Goal: Task Accomplishment & Management: Complete application form

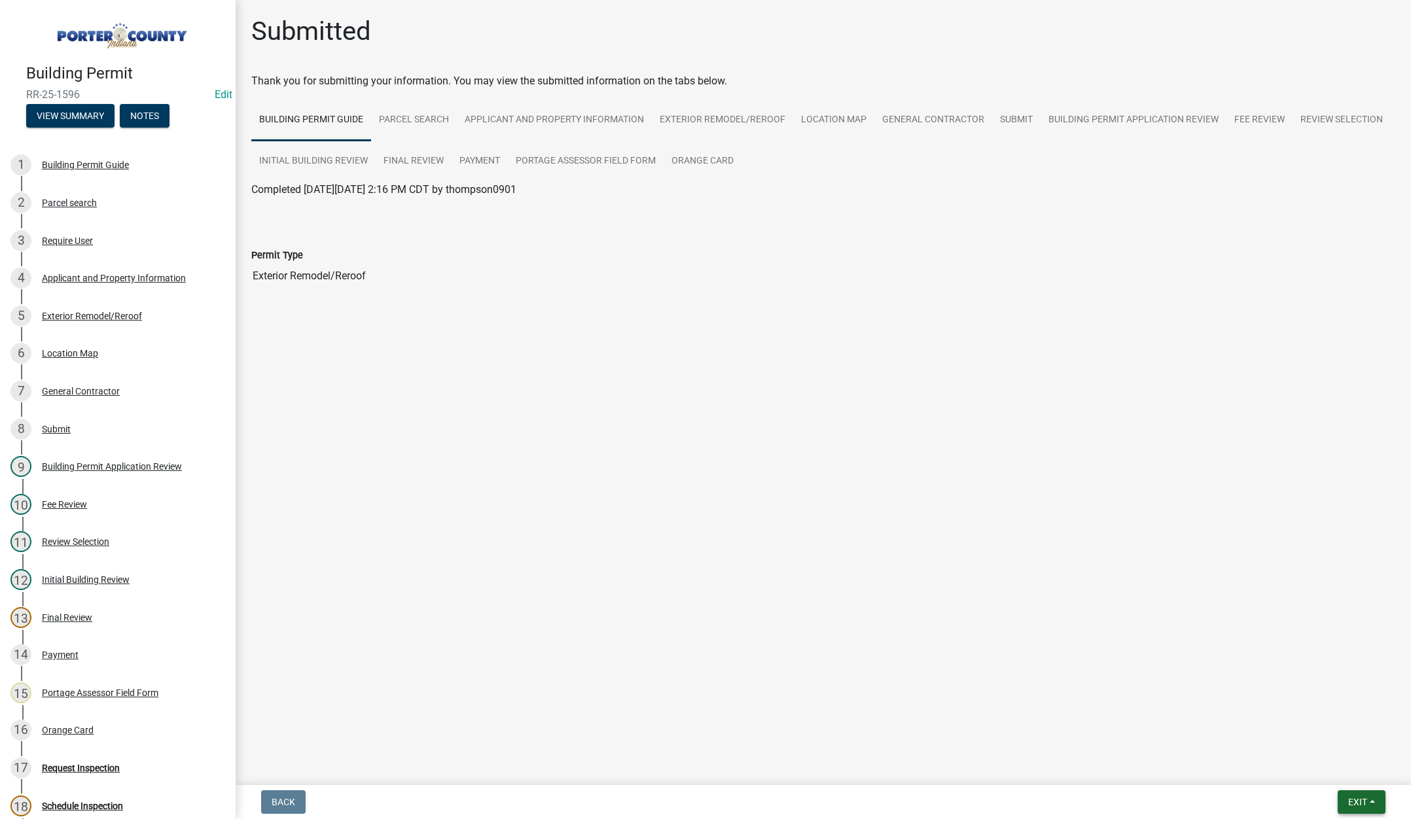
click at [1357, 796] on button "Exit" at bounding box center [1361, 802] width 48 height 24
click at [1344, 768] on button "Save & Exit" at bounding box center [1333, 767] width 105 height 31
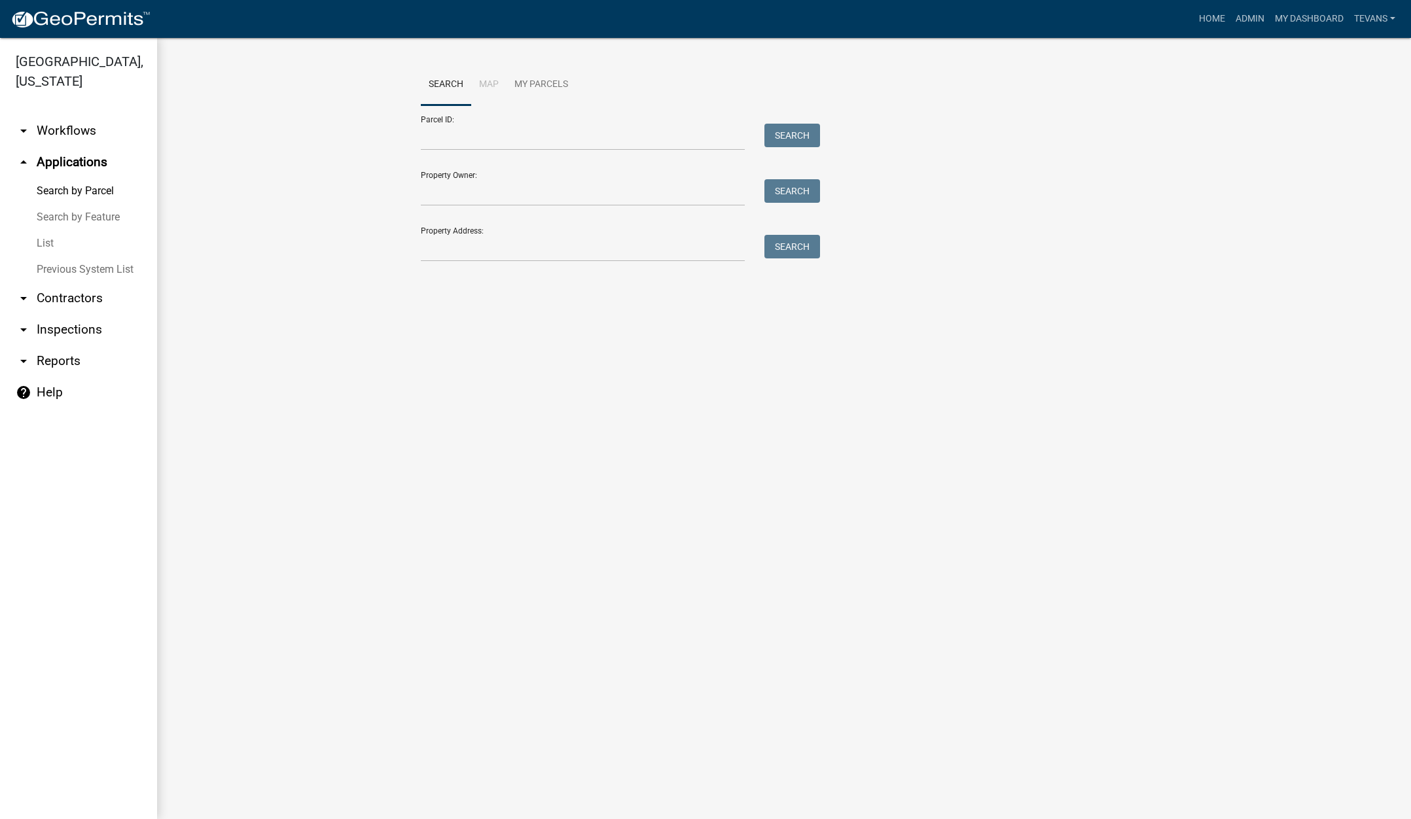
click at [46, 230] on link "List" at bounding box center [78, 243] width 157 height 26
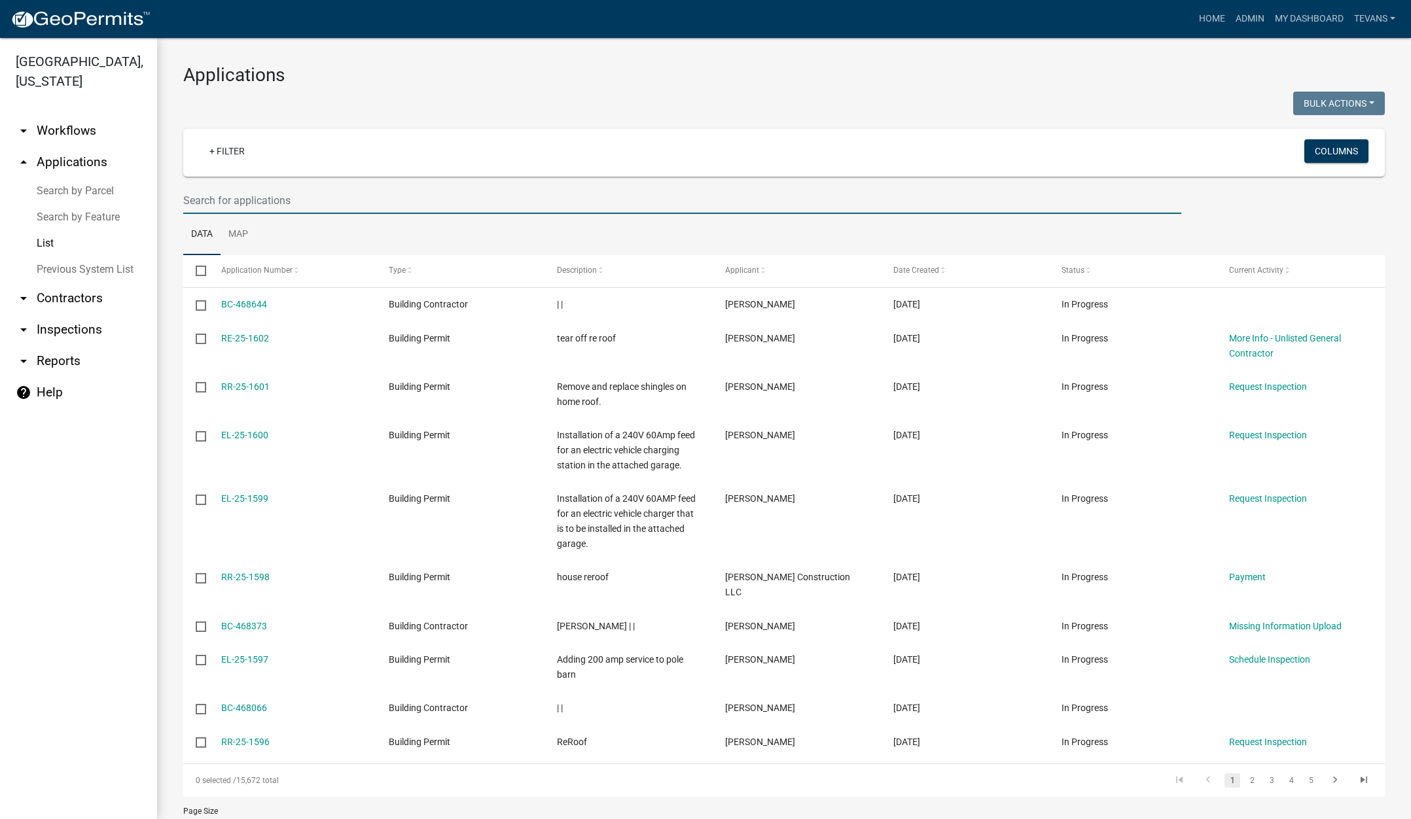
click at [255, 202] on input "text" at bounding box center [682, 200] width 998 height 27
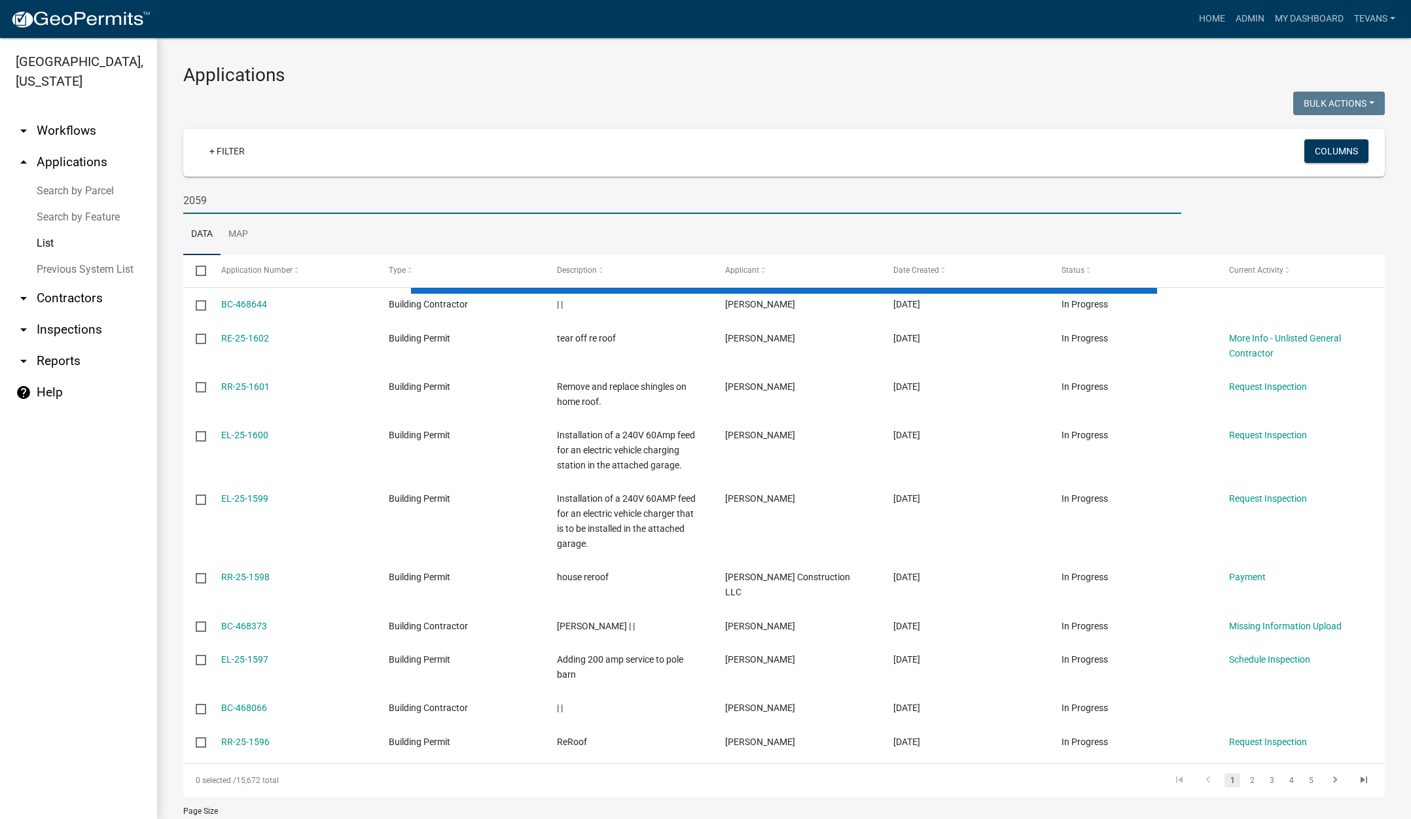
type input "2059"
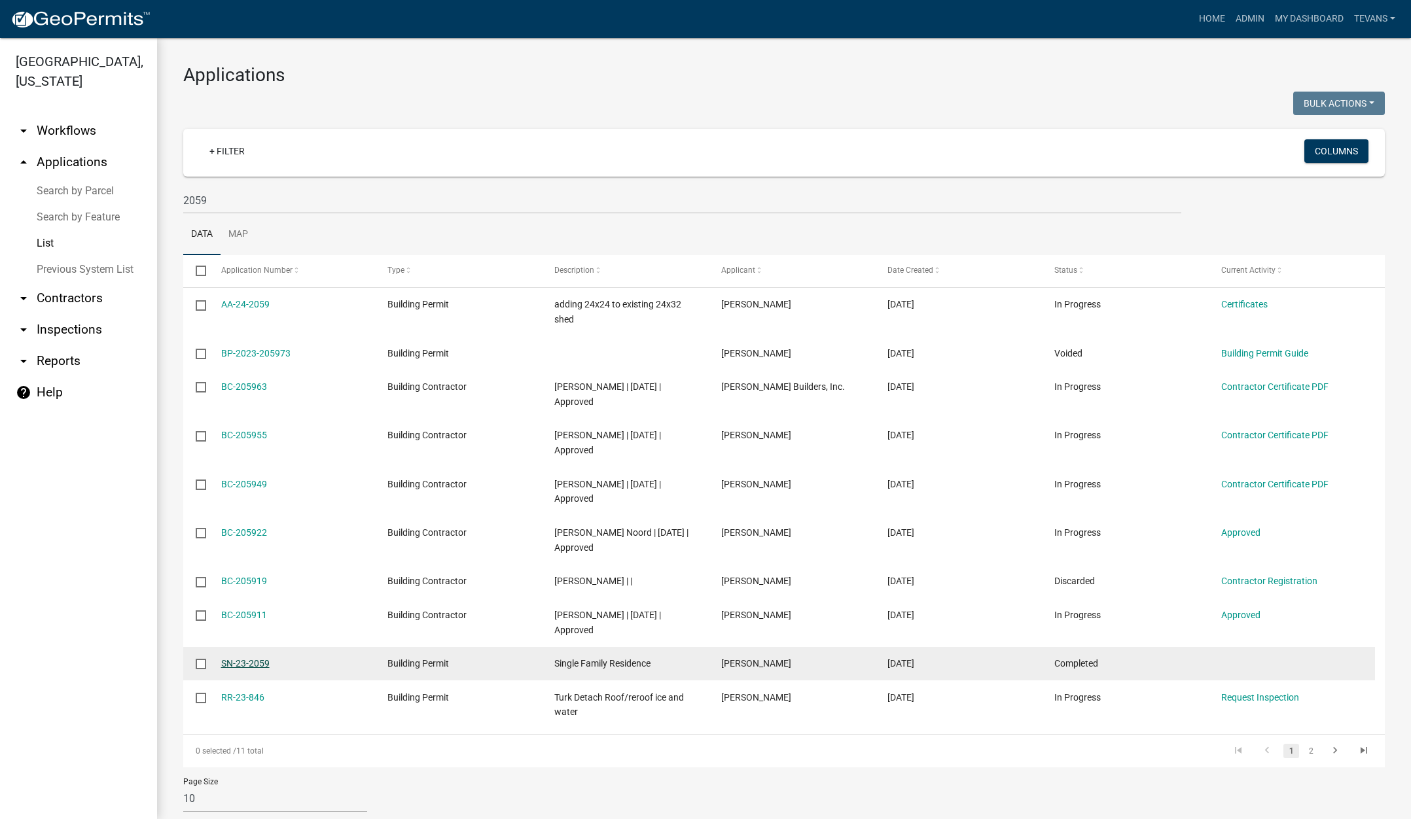
click at [257, 658] on link "SN-23-2059" at bounding box center [245, 663] width 48 height 10
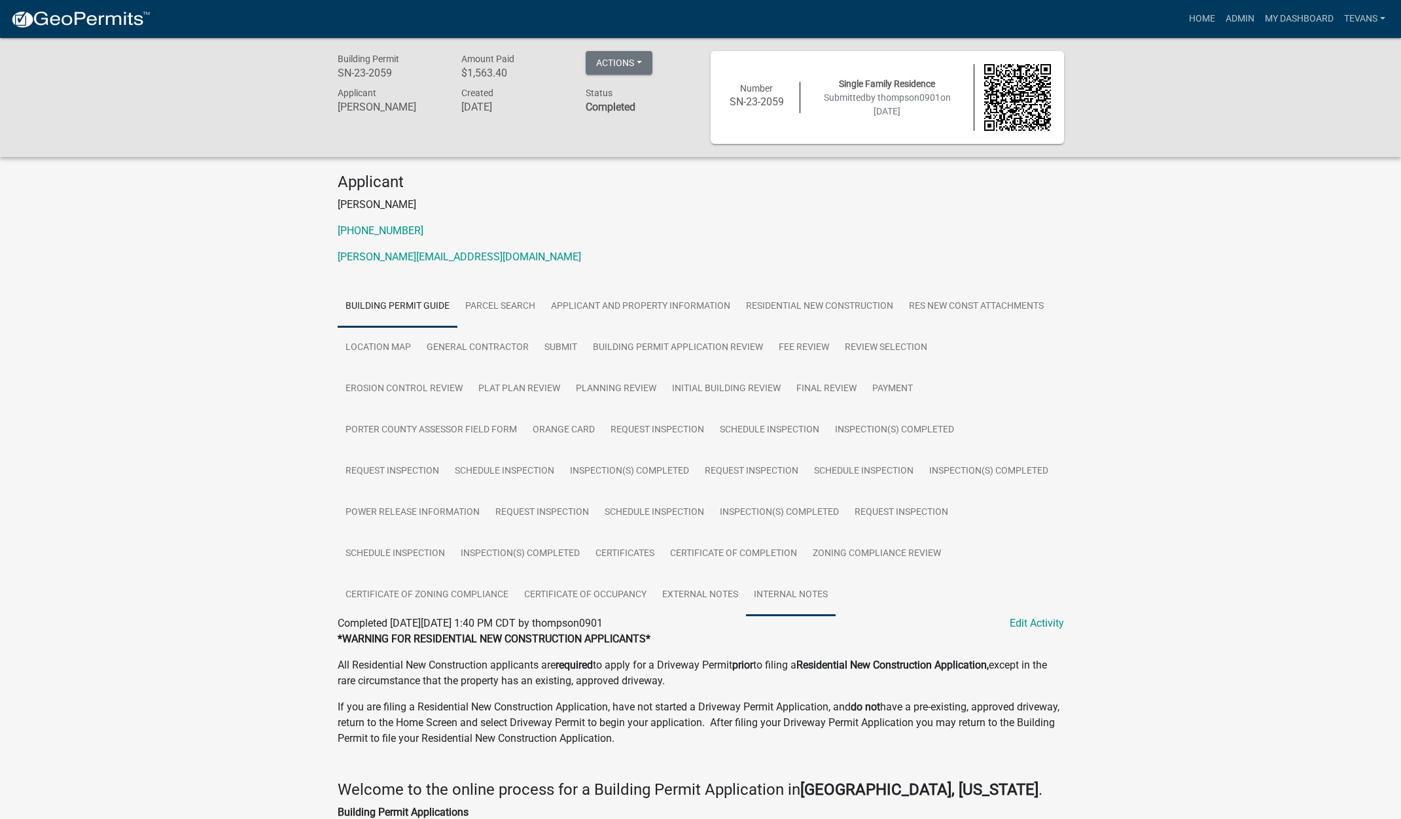
click at [814, 597] on link "Internal Notes" at bounding box center [791, 596] width 90 height 42
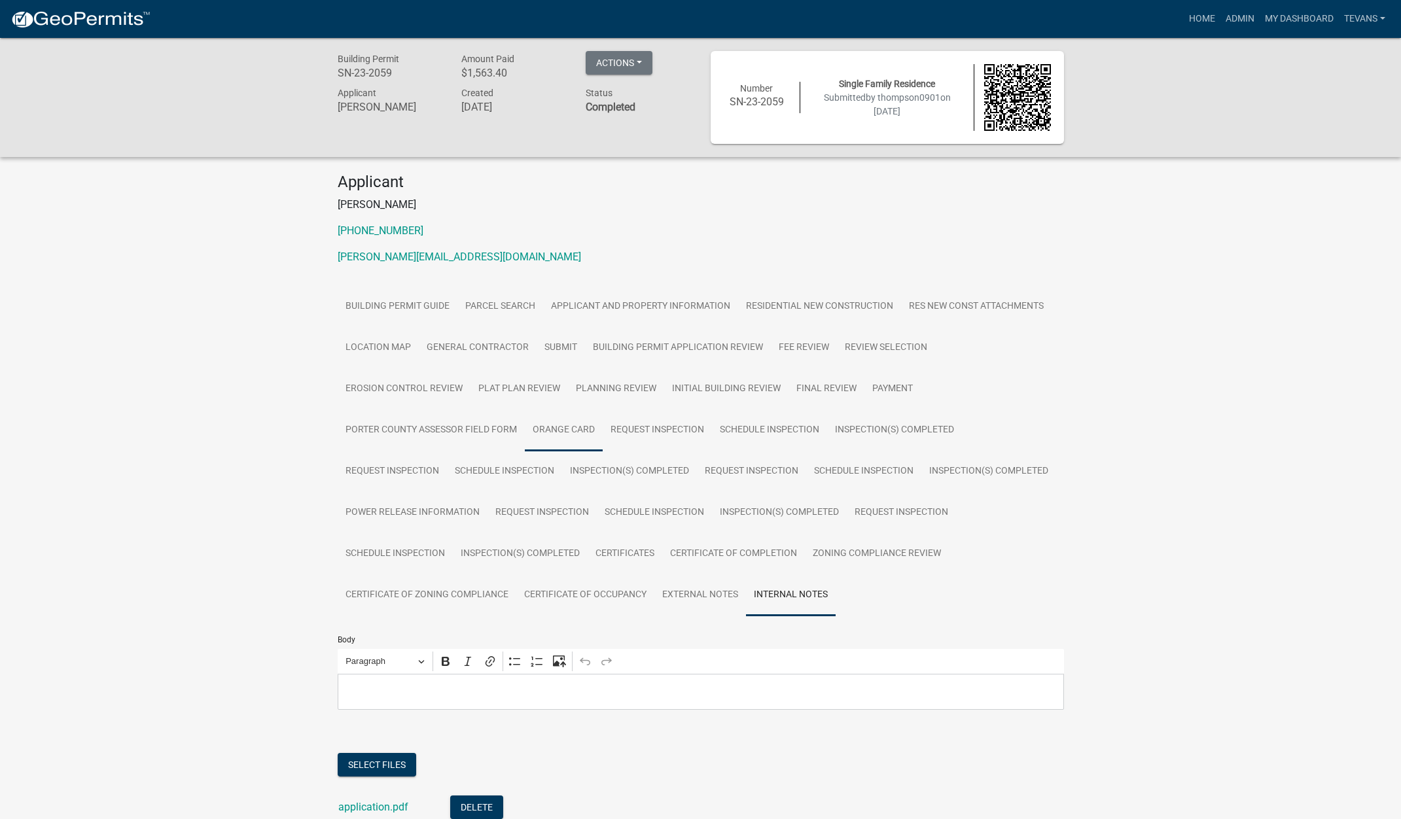
scroll to position [129, 0]
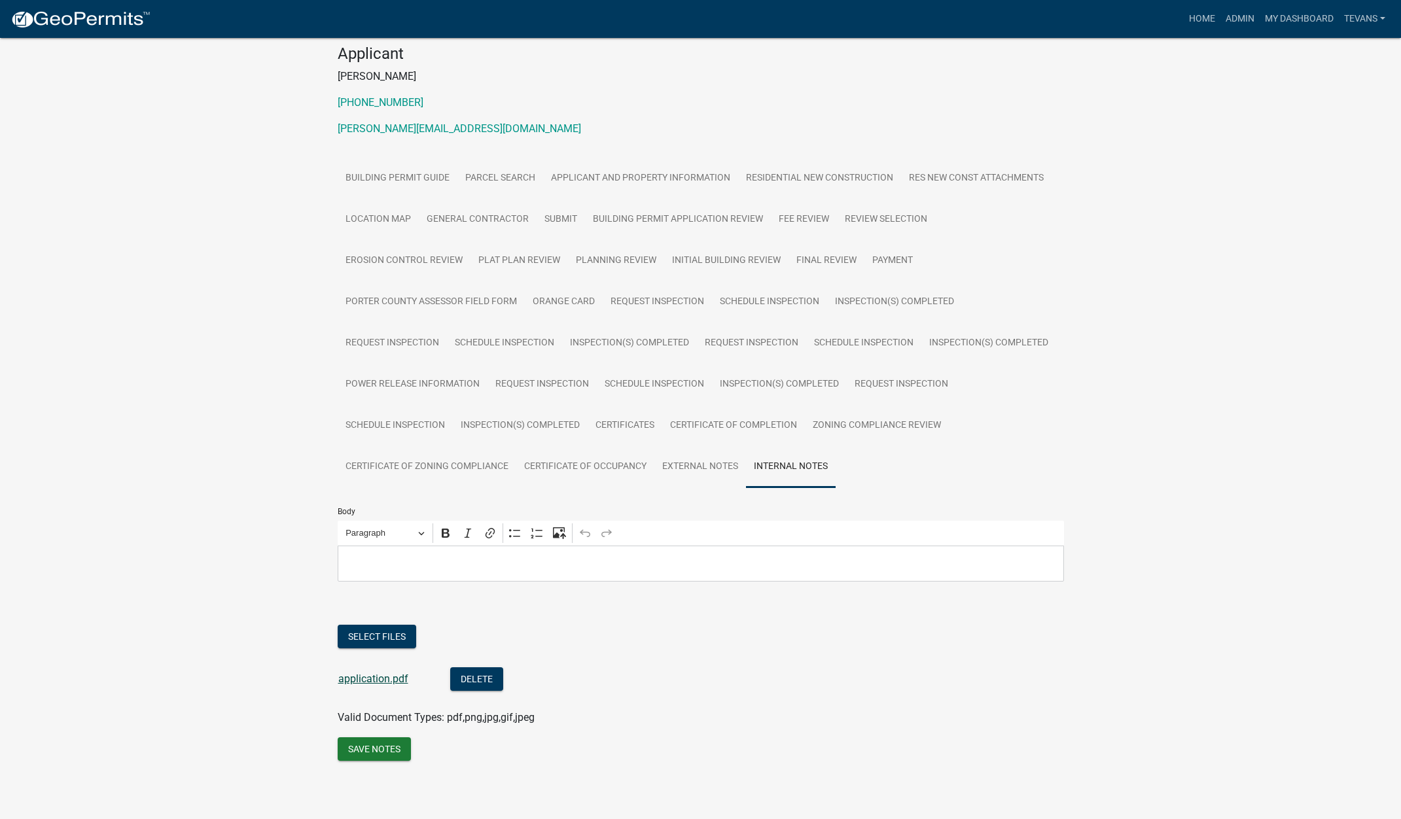
click at [383, 675] on link "application.pdf" at bounding box center [373, 679] width 70 height 12
click at [984, 180] on link "Res New Const Attachments" at bounding box center [976, 179] width 150 height 42
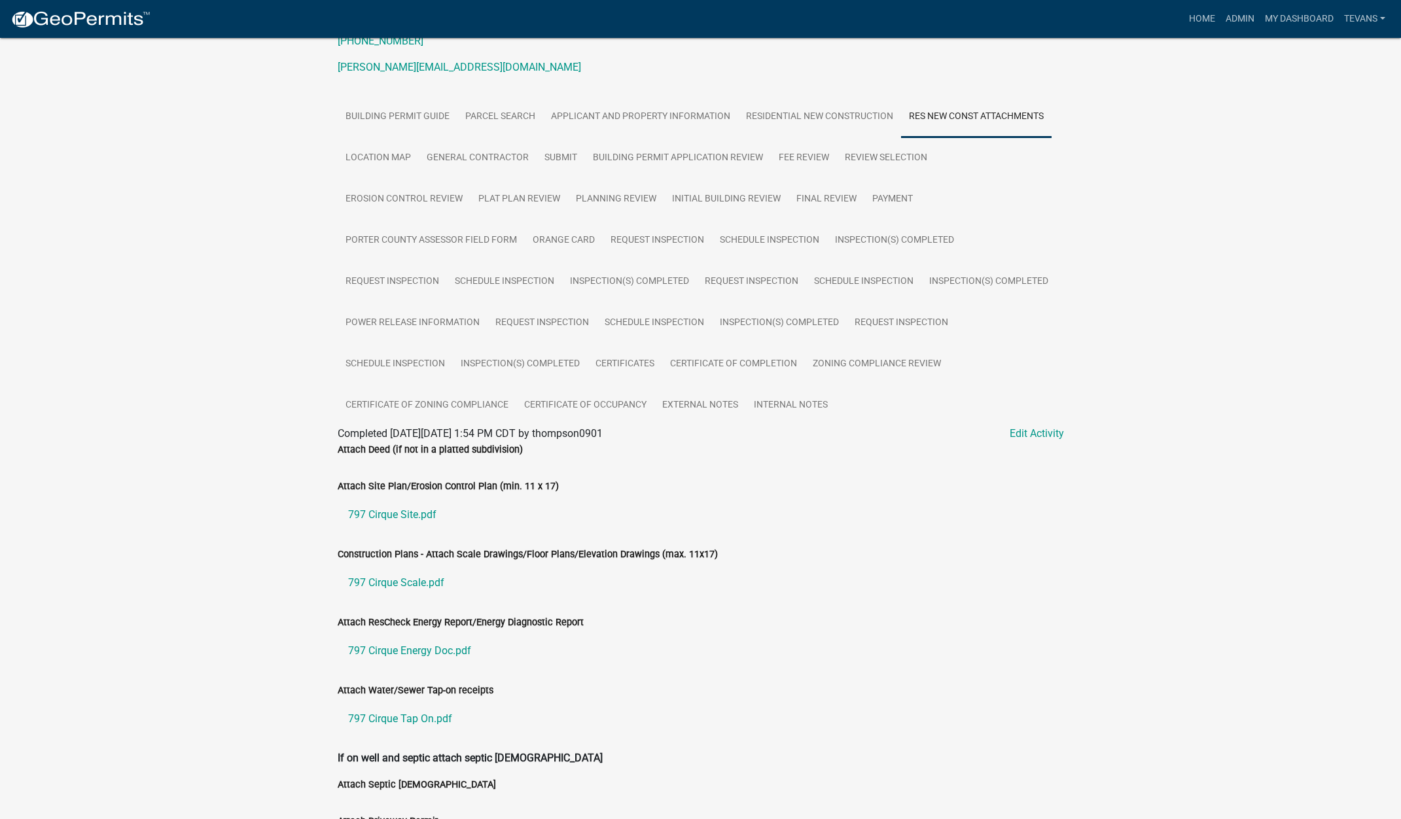
scroll to position [275, 0]
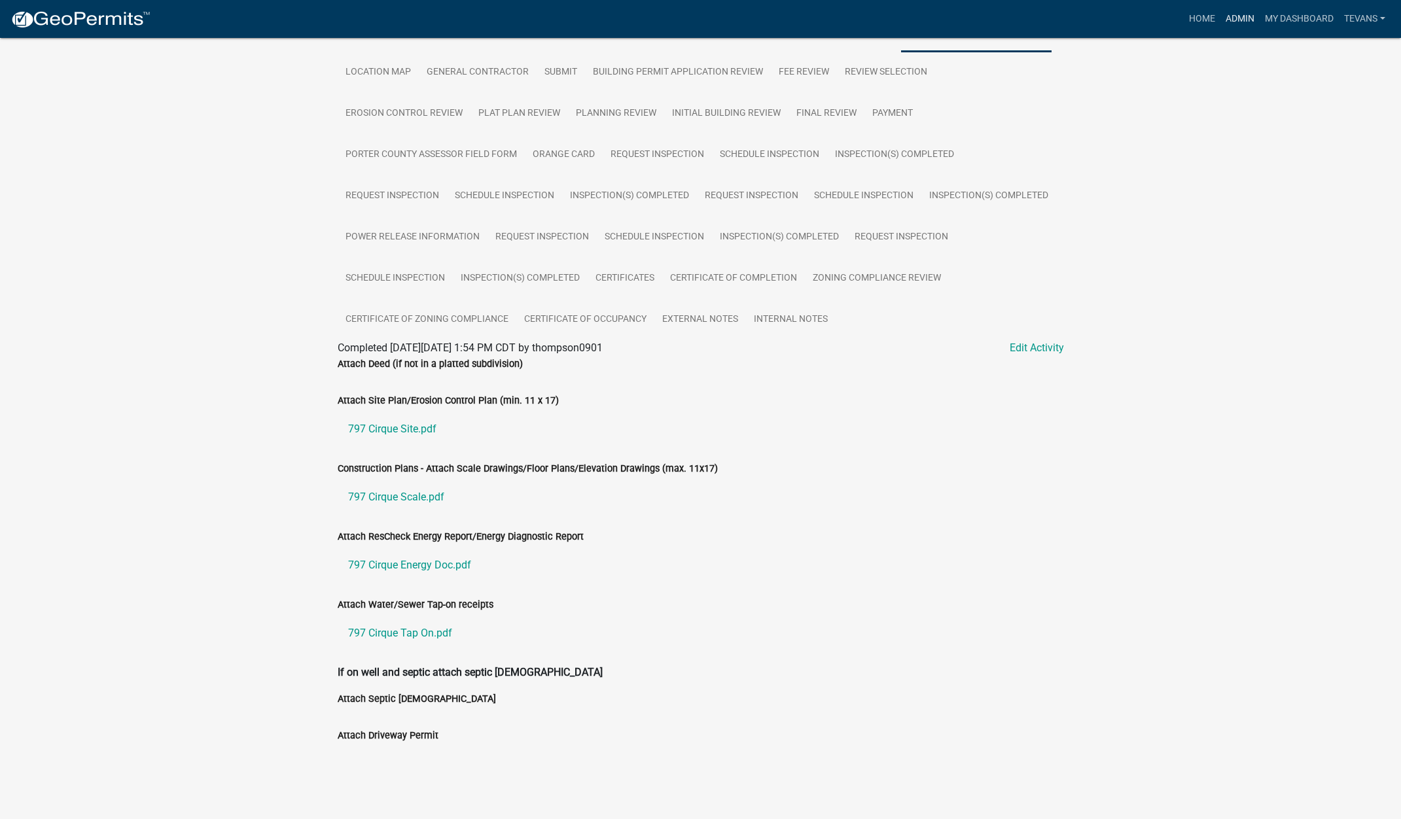
click at [1237, 16] on link "Admin" at bounding box center [1239, 19] width 39 height 25
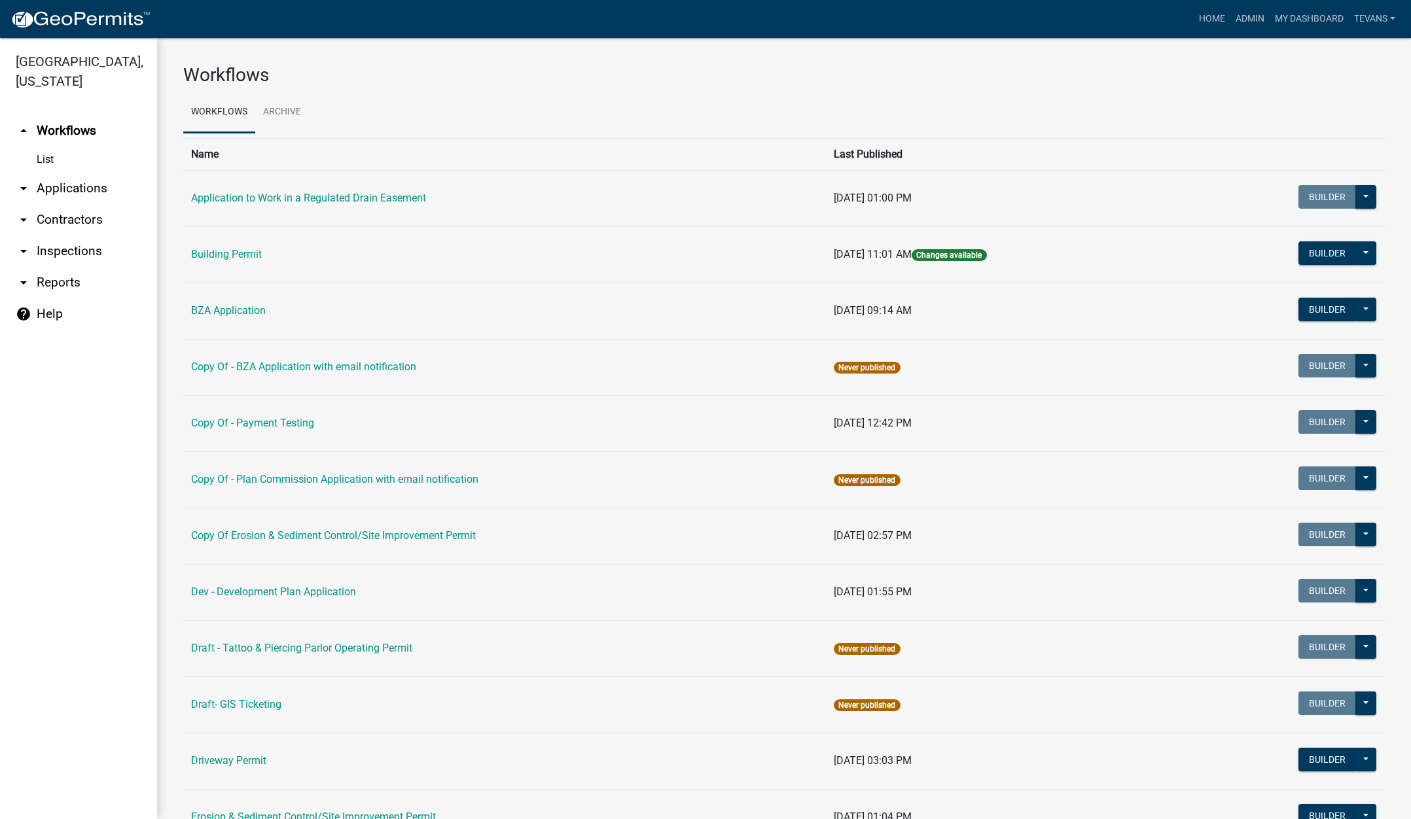
click at [76, 173] on link "arrow_drop_down Applications" at bounding box center [78, 188] width 157 height 31
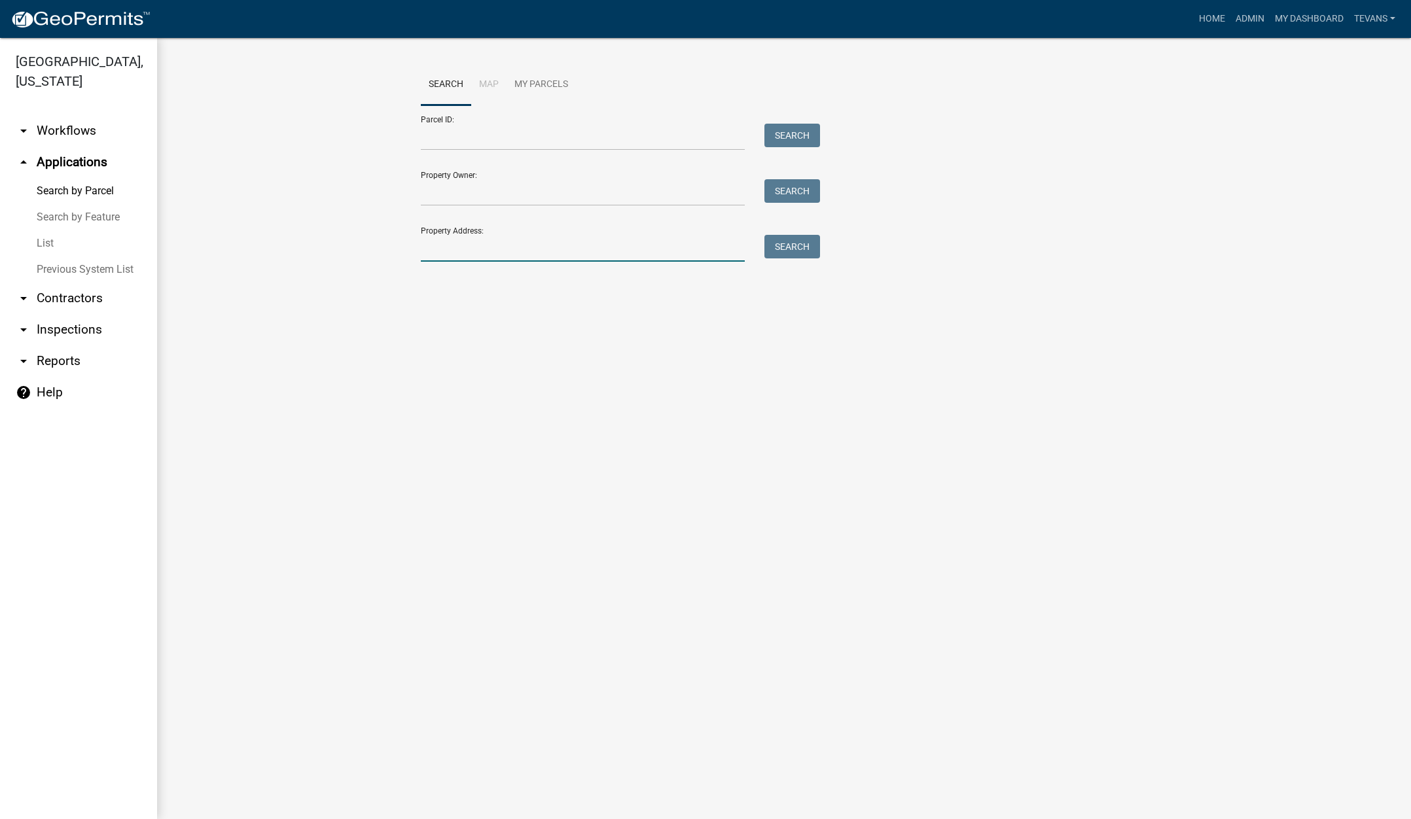
click at [495, 248] on input "Property Address:" at bounding box center [583, 248] width 324 height 27
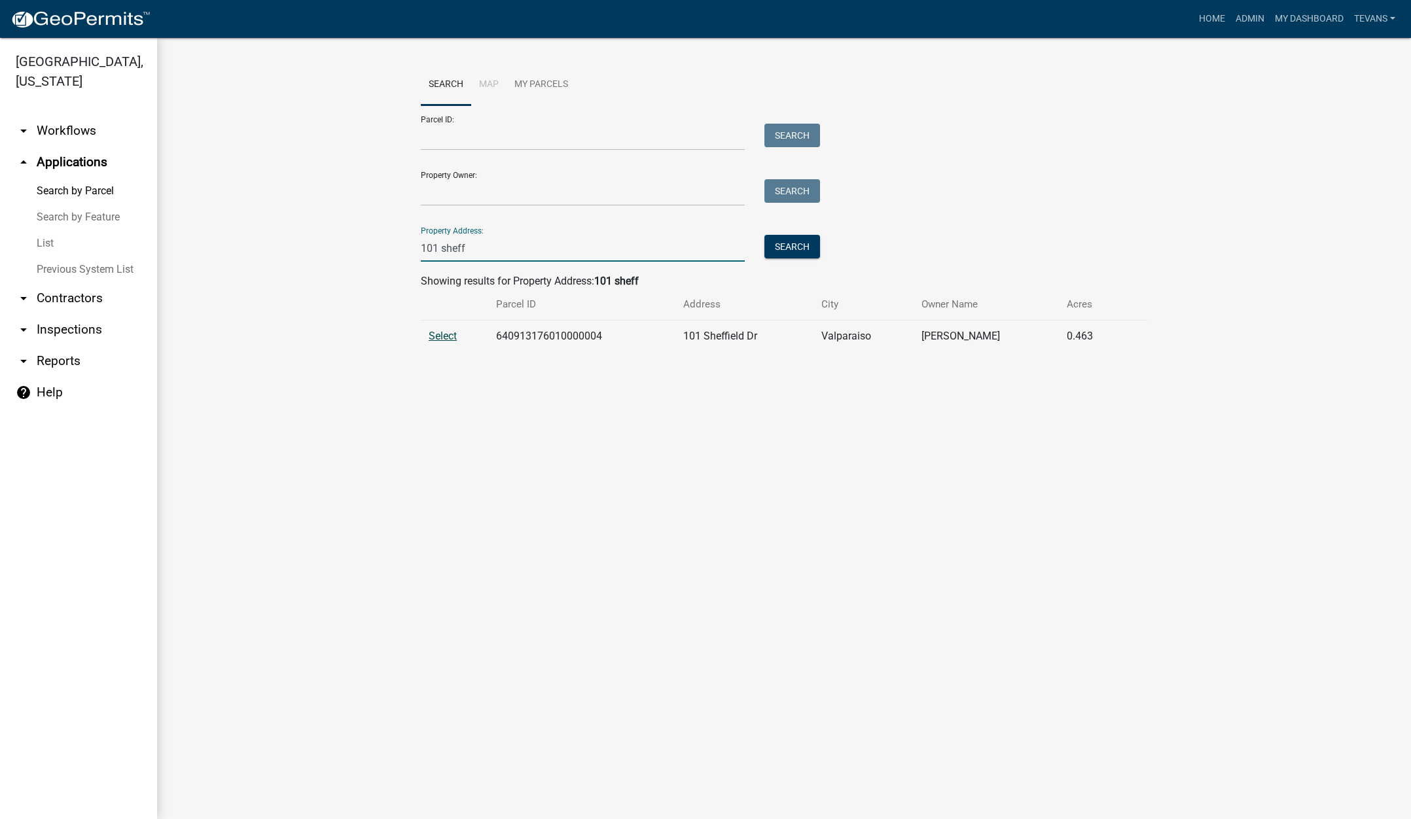
type input "101 sheff"
click at [447, 334] on span "Select" at bounding box center [443, 336] width 28 height 12
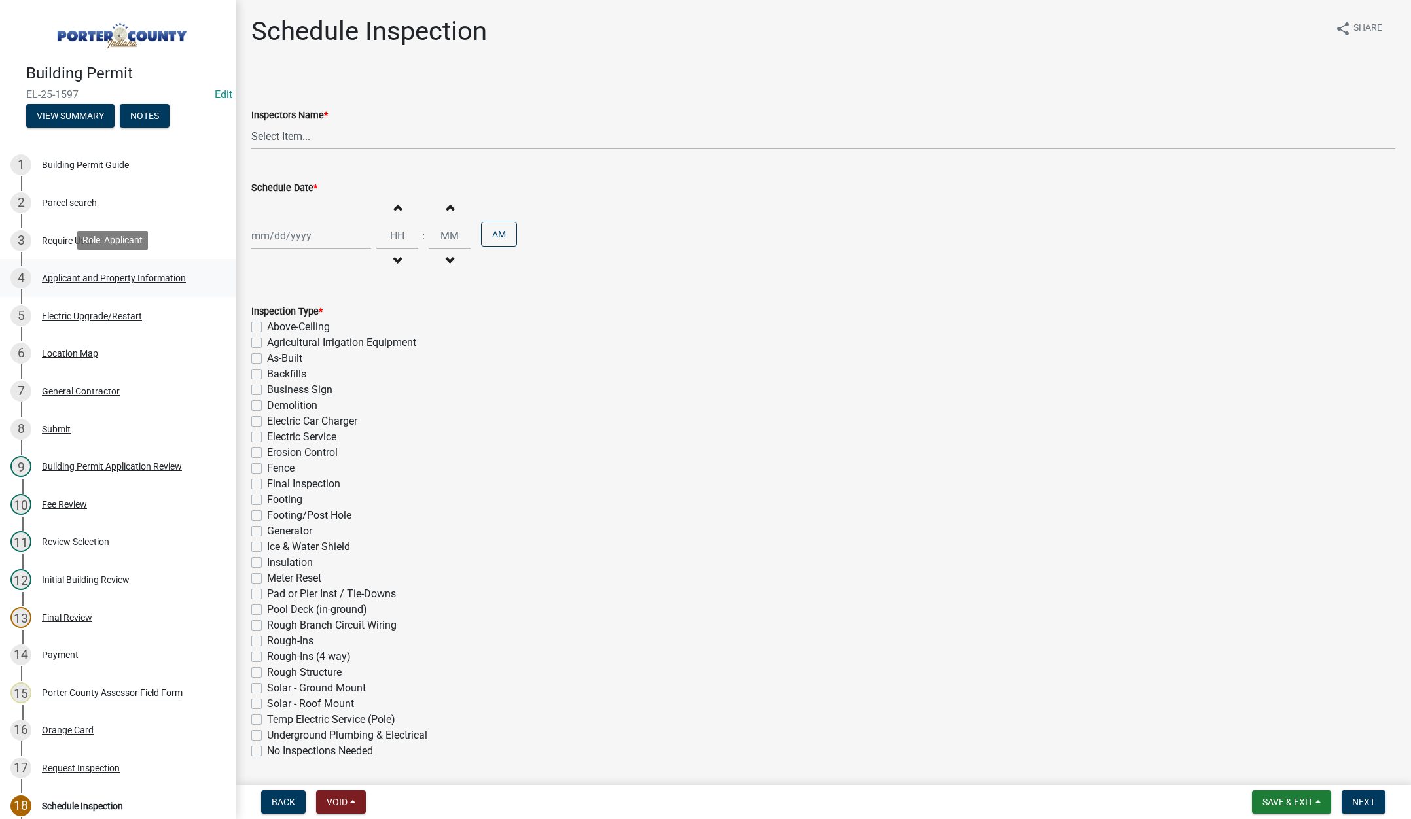
click at [130, 274] on div "Applicant and Property Information" at bounding box center [114, 278] width 144 height 9
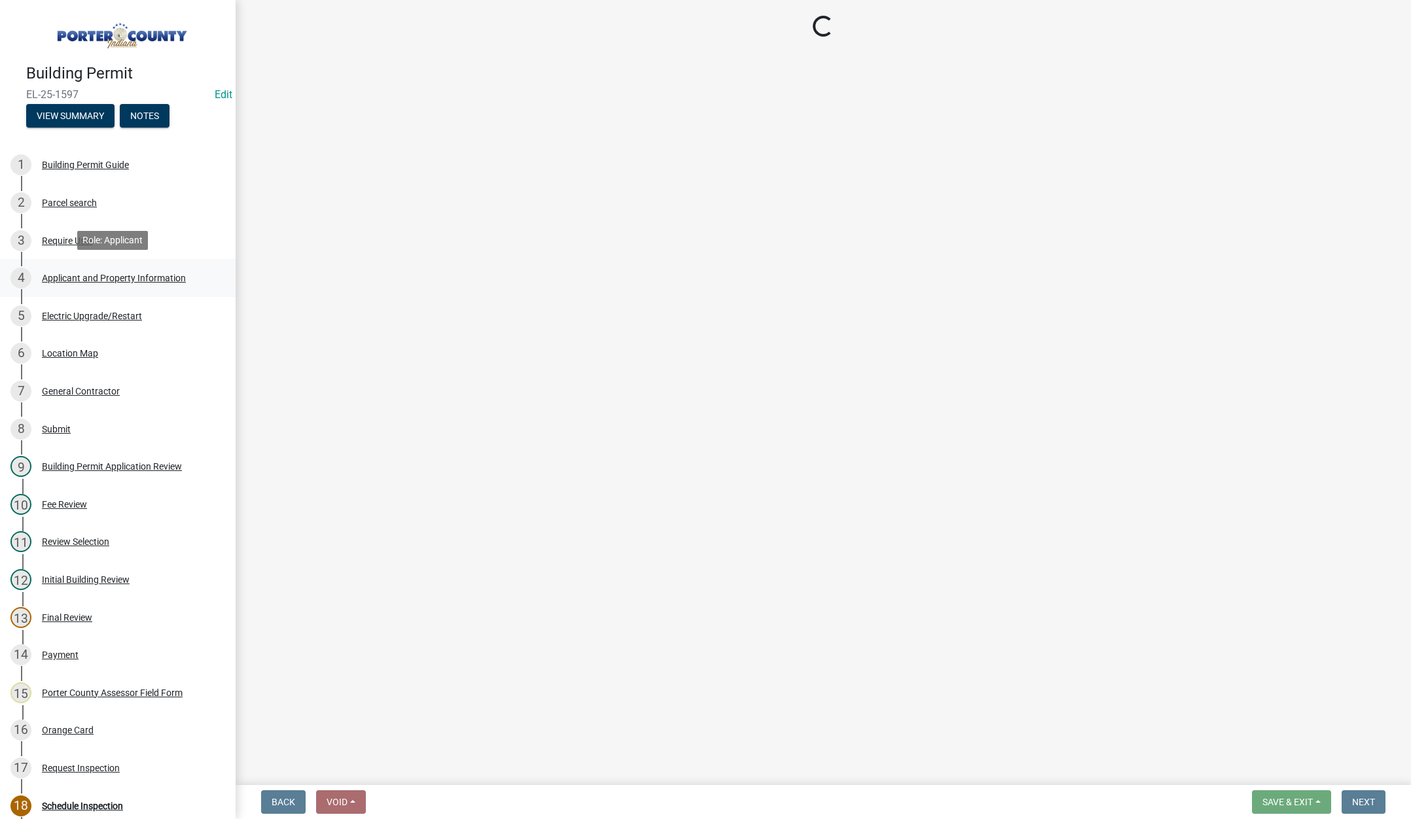
select select "dab8d744-4e32-40c1-942b-b7c1ea7347cb"
select select "ea6751d4-6bf7-4a16-89ee-f7801ab82aa1"
select select "92efe679-05f4-414a-9426-51627fba5de6"
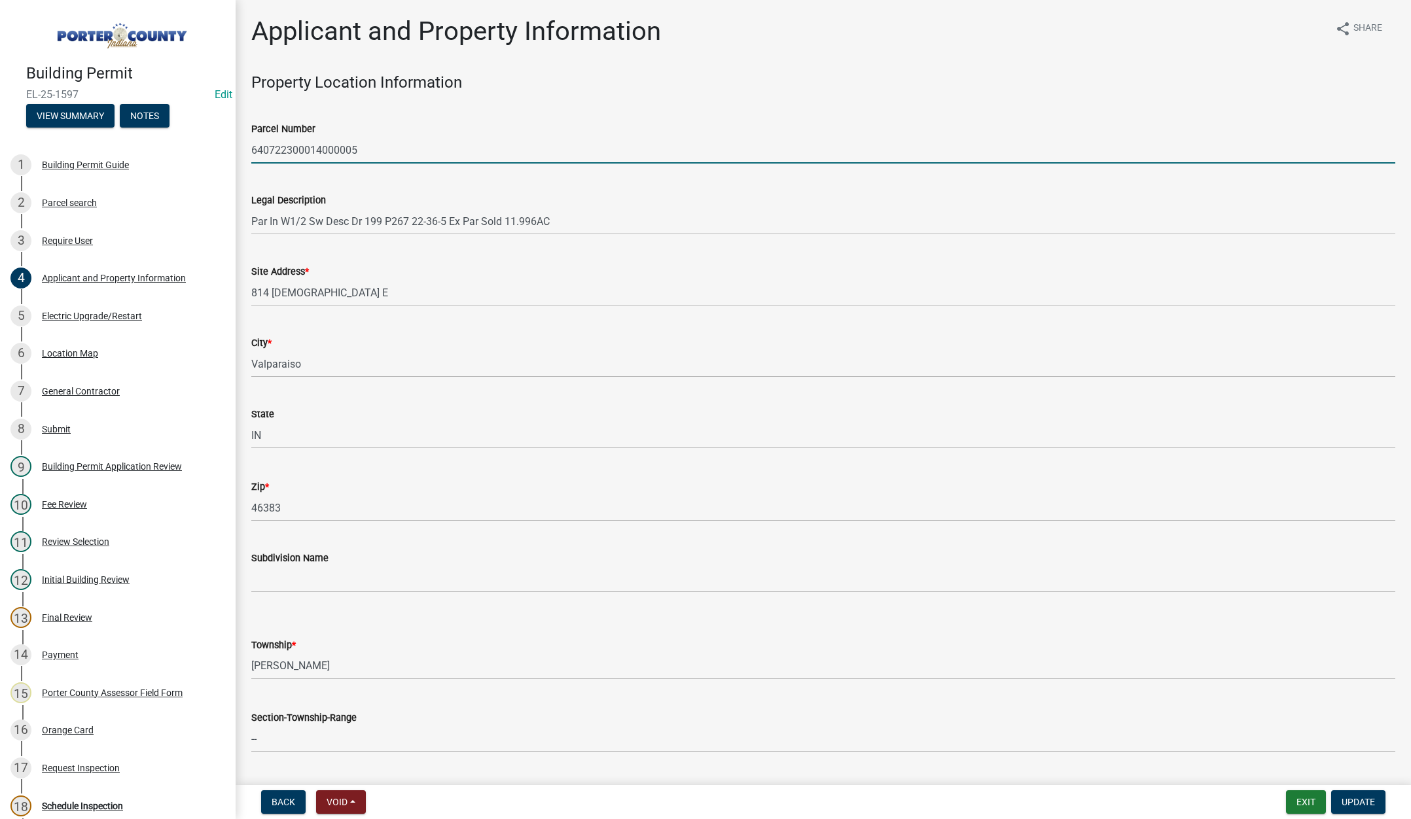
drag, startPoint x: 355, startPoint y: 147, endPoint x: 226, endPoint y: 152, distance: 129.0
click at [226, 152] on div "Building Permit EL-25-1597 Edit View Summary Notes 1 Building Permit Guide 2 Pa…" at bounding box center [705, 409] width 1411 height 819
click at [1308, 802] on button "Exit" at bounding box center [1306, 802] width 40 height 24
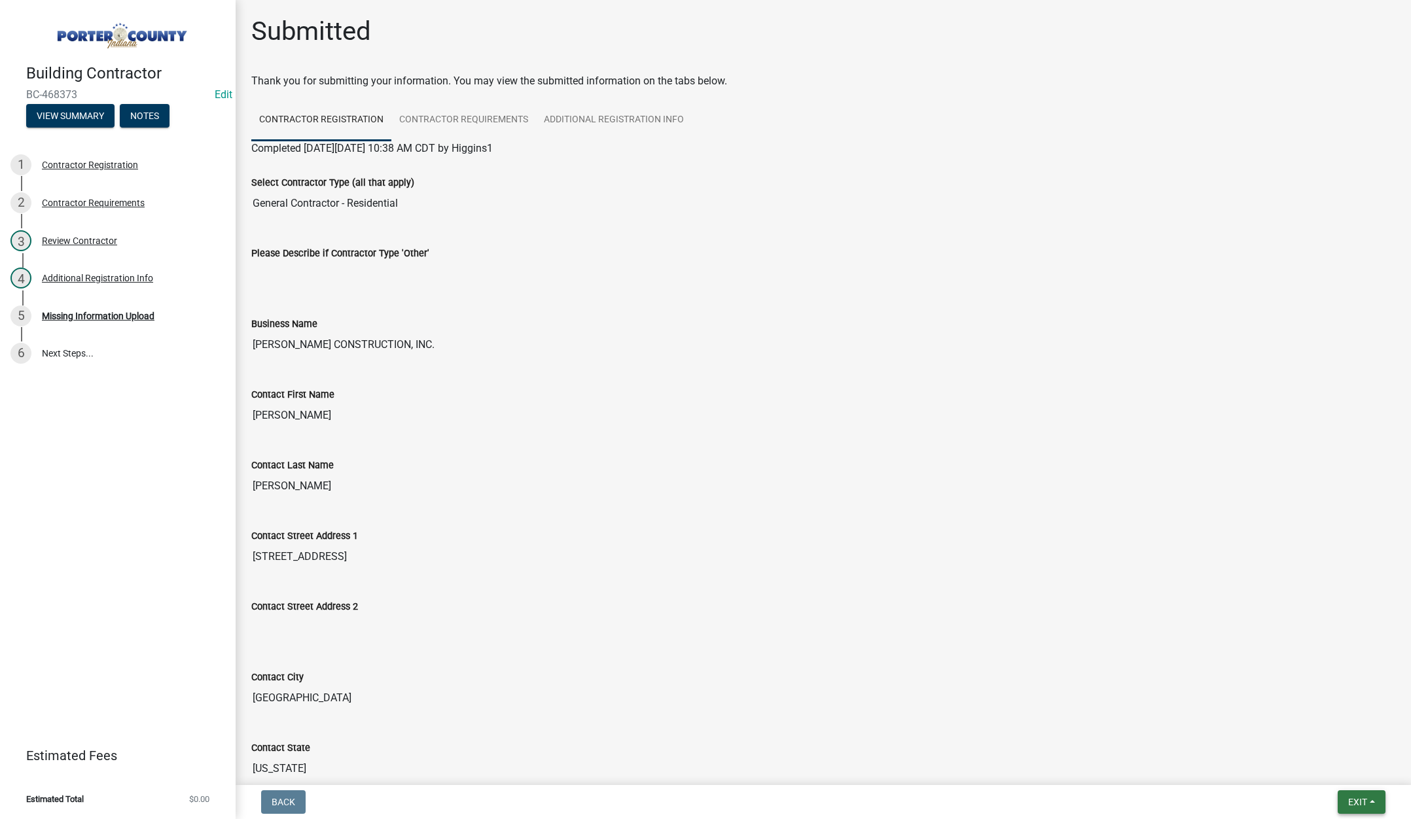
click at [1356, 802] on span "Exit" at bounding box center [1357, 802] width 19 height 10
click at [1347, 771] on button "Save & Exit" at bounding box center [1333, 767] width 105 height 31
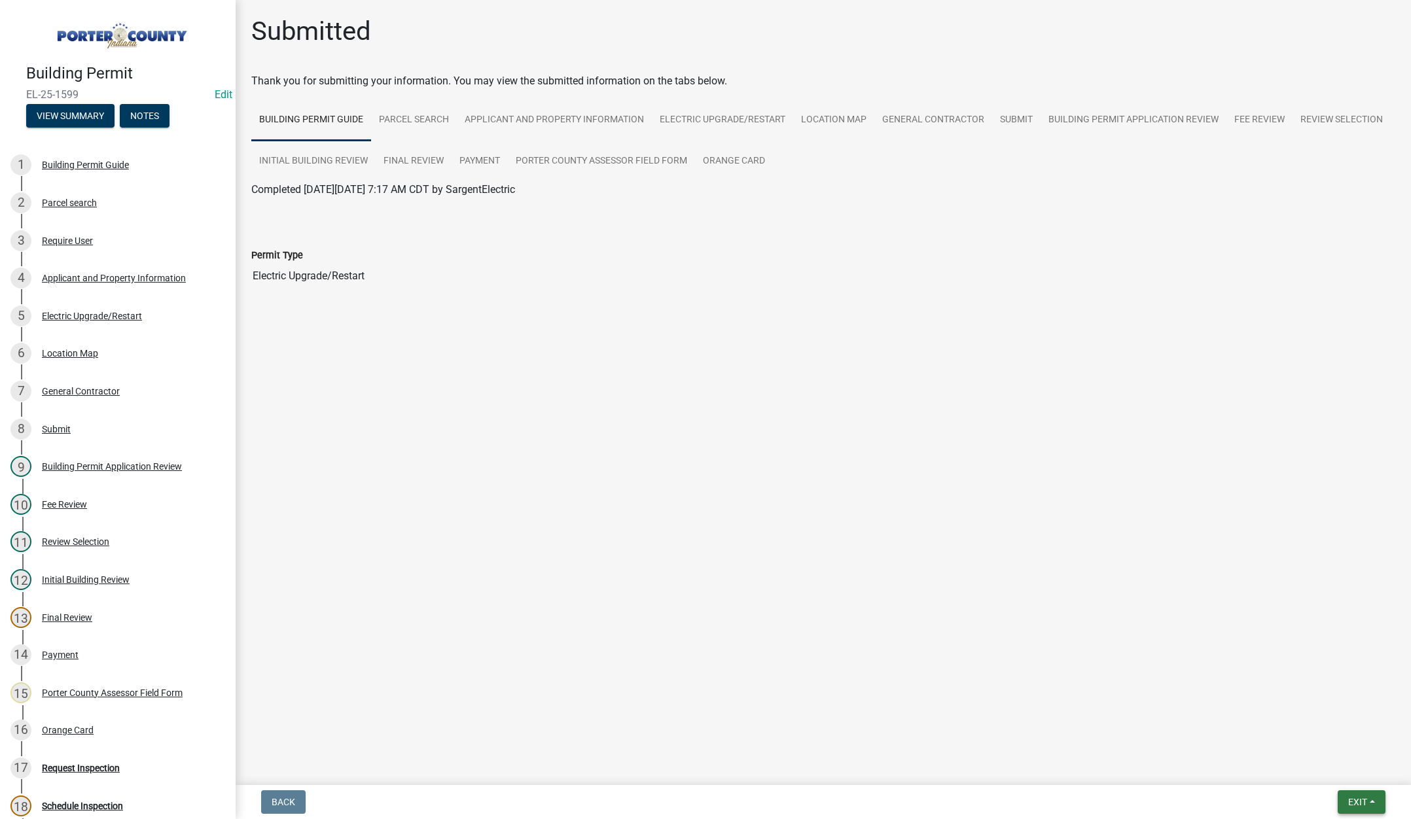
click at [1350, 796] on button "Exit" at bounding box center [1361, 802] width 48 height 24
click at [1343, 768] on button "Save & Exit" at bounding box center [1333, 767] width 105 height 31
click at [1342, 797] on button "Exit" at bounding box center [1361, 802] width 48 height 24
click at [1337, 766] on button "Save & Exit" at bounding box center [1333, 767] width 105 height 31
click at [1354, 804] on span "Exit" at bounding box center [1357, 802] width 19 height 10
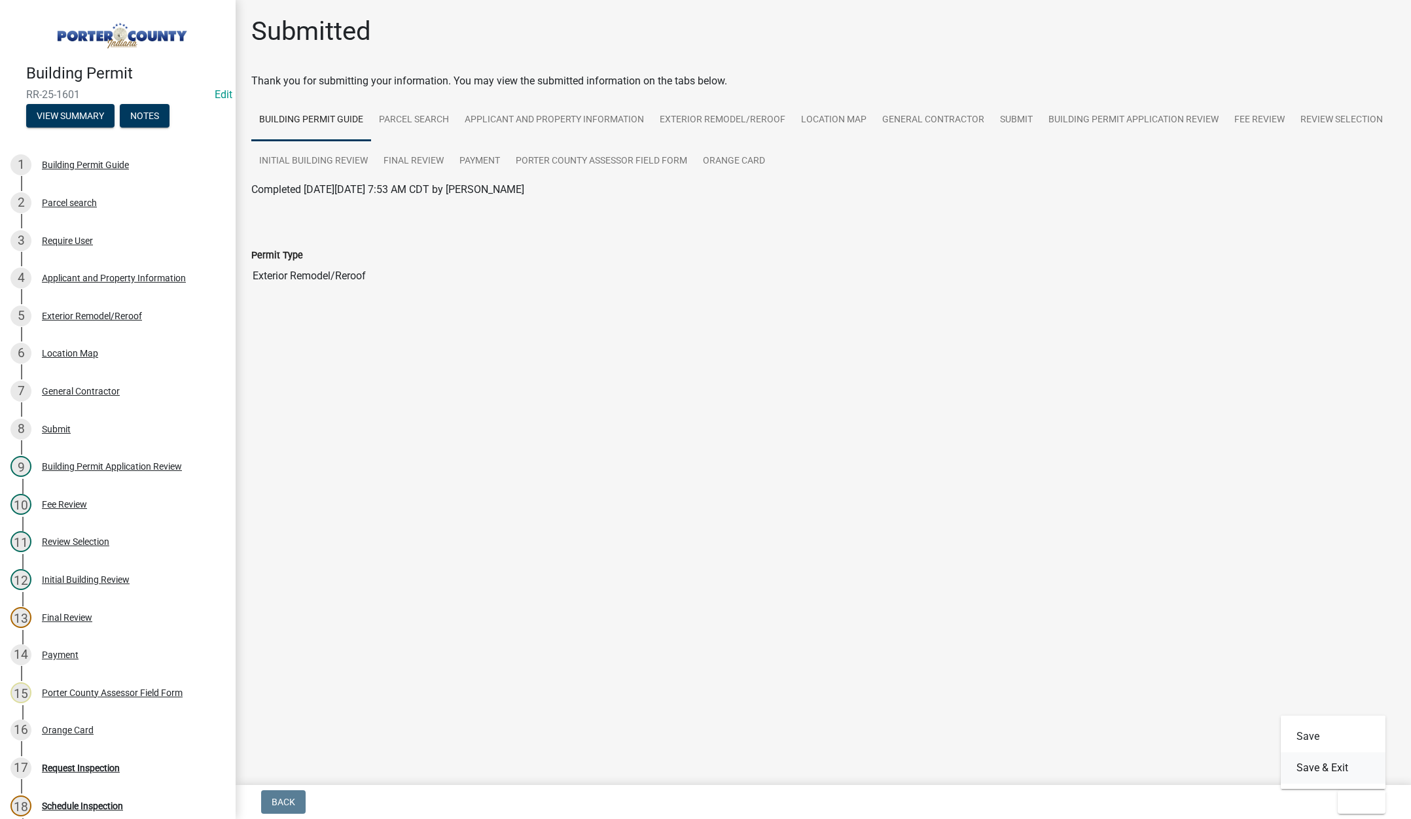
click at [1312, 773] on button "Save & Exit" at bounding box center [1333, 767] width 105 height 31
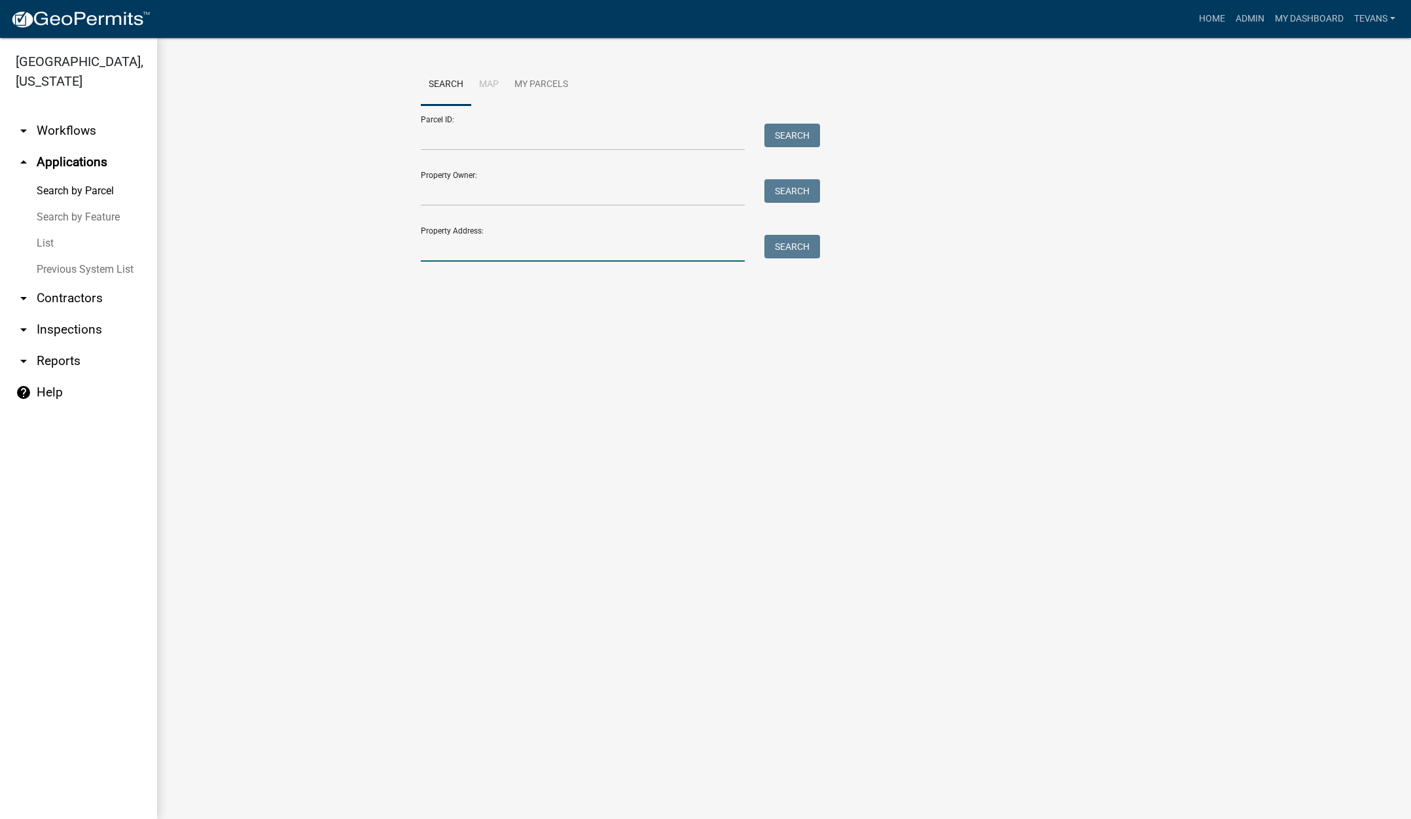
click at [467, 249] on input "Property Address:" at bounding box center [583, 248] width 324 height 27
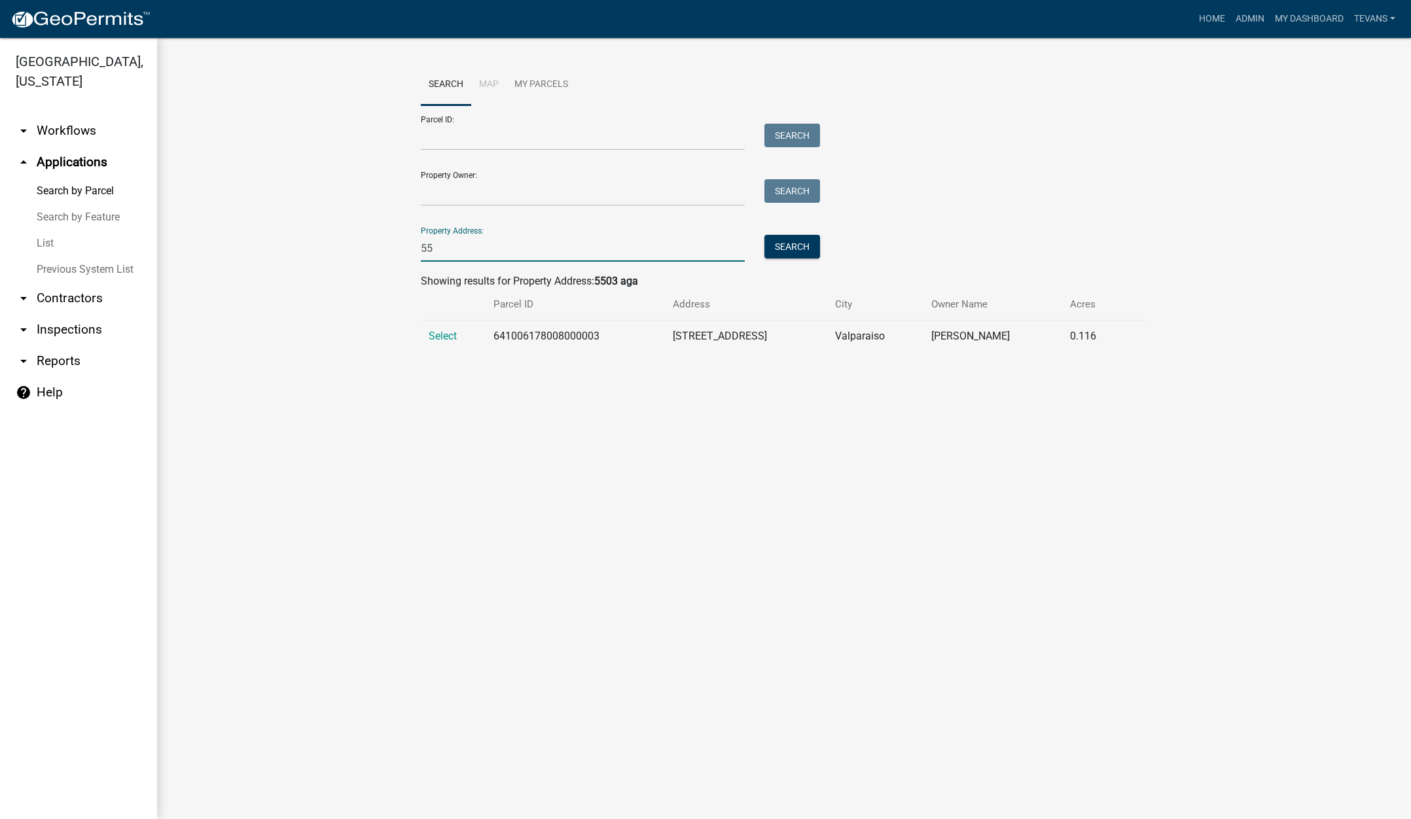
type input "5"
click at [279, 587] on main "Search Map My Parcels Parcel ID: Search Property Owner: Search Property Address…" at bounding box center [784, 428] width 1254 height 781
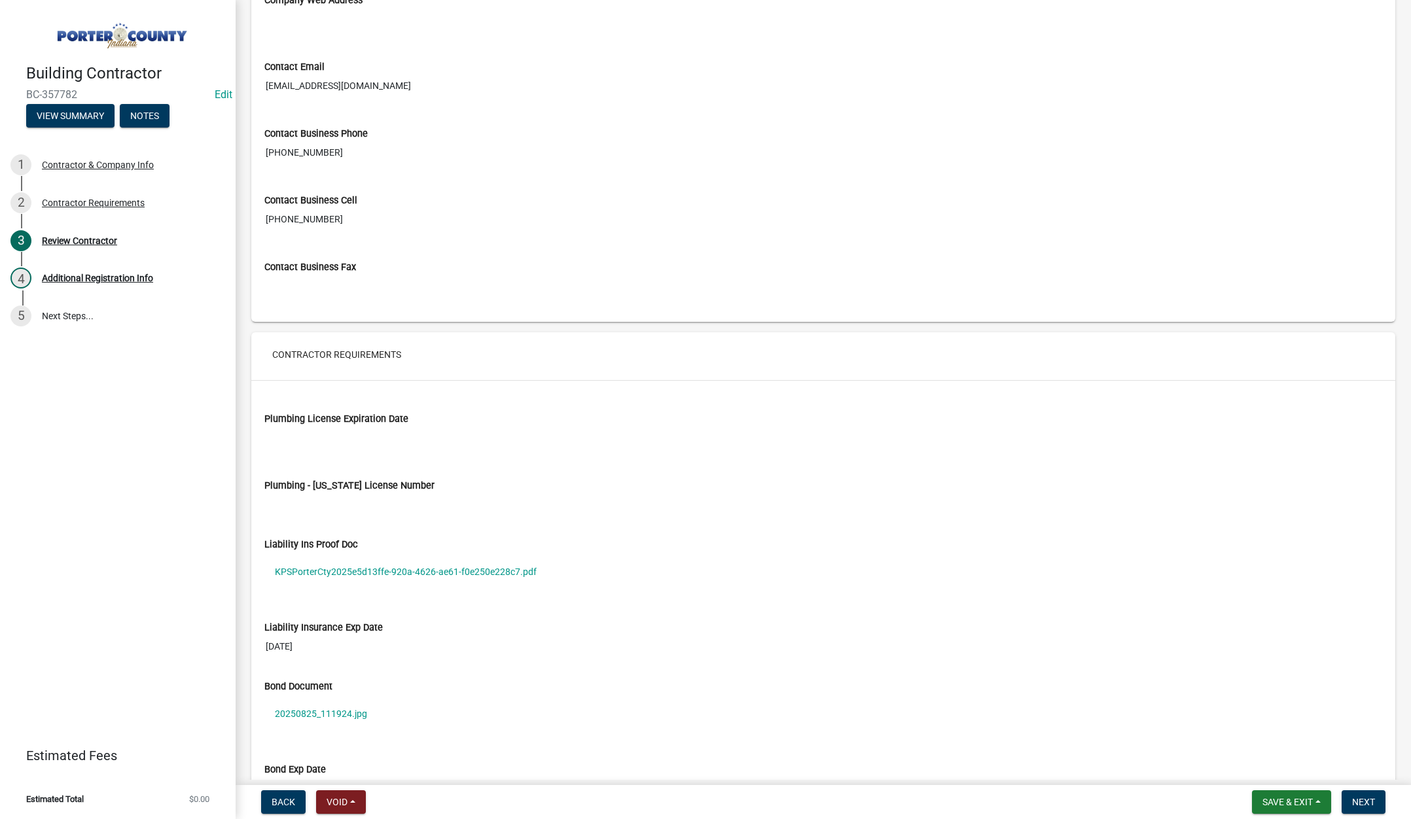
scroll to position [785, 0]
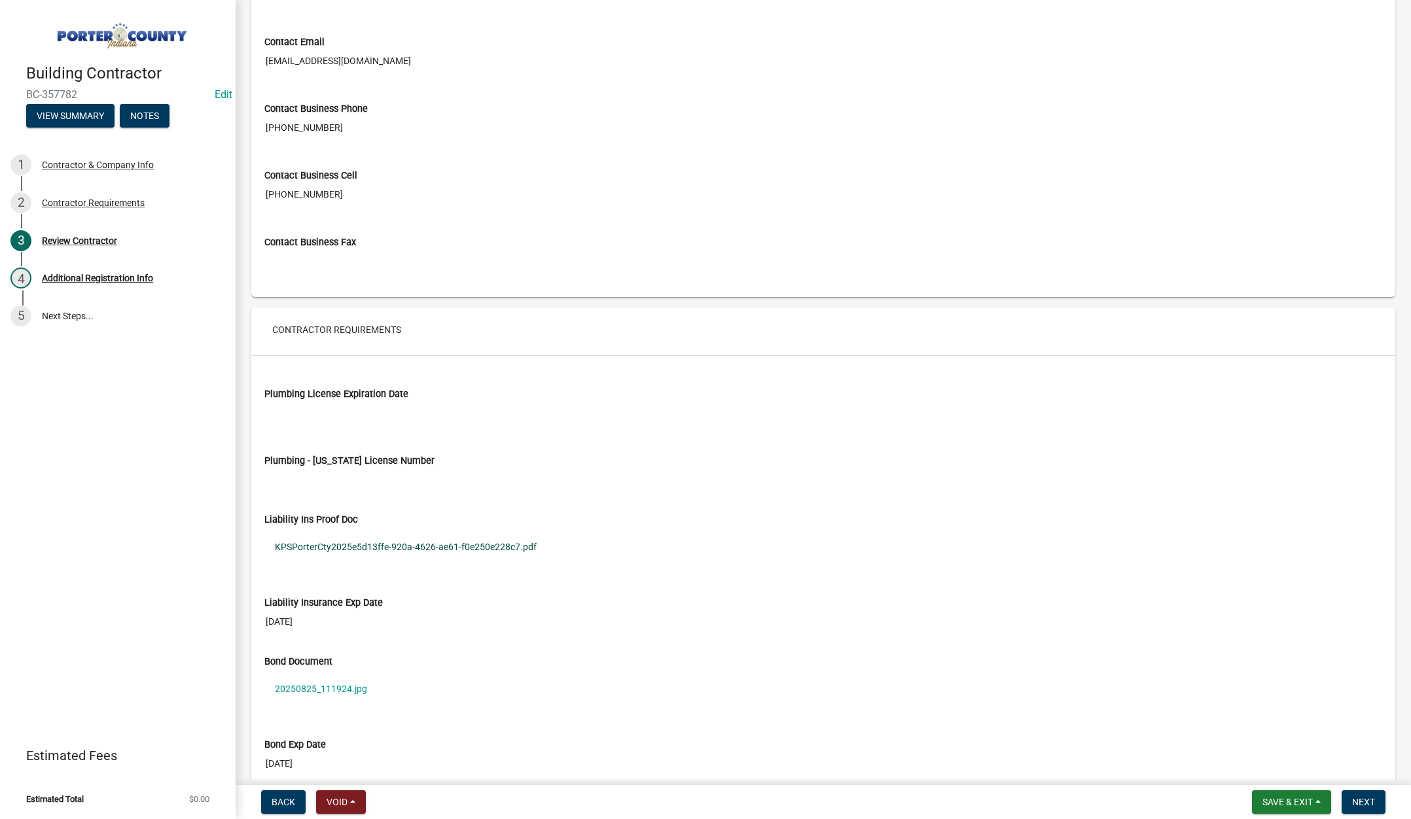
click at [458, 544] on link "KPSPorterCty2025e5d13ffe-920a-4626-ae61-f0e250e228c7.pdf" at bounding box center [823, 547] width 1118 height 30
click at [321, 686] on link "20250825_111924.jpg" at bounding box center [823, 689] width 1118 height 30
click at [1359, 805] on span "Next" at bounding box center [1363, 802] width 23 height 10
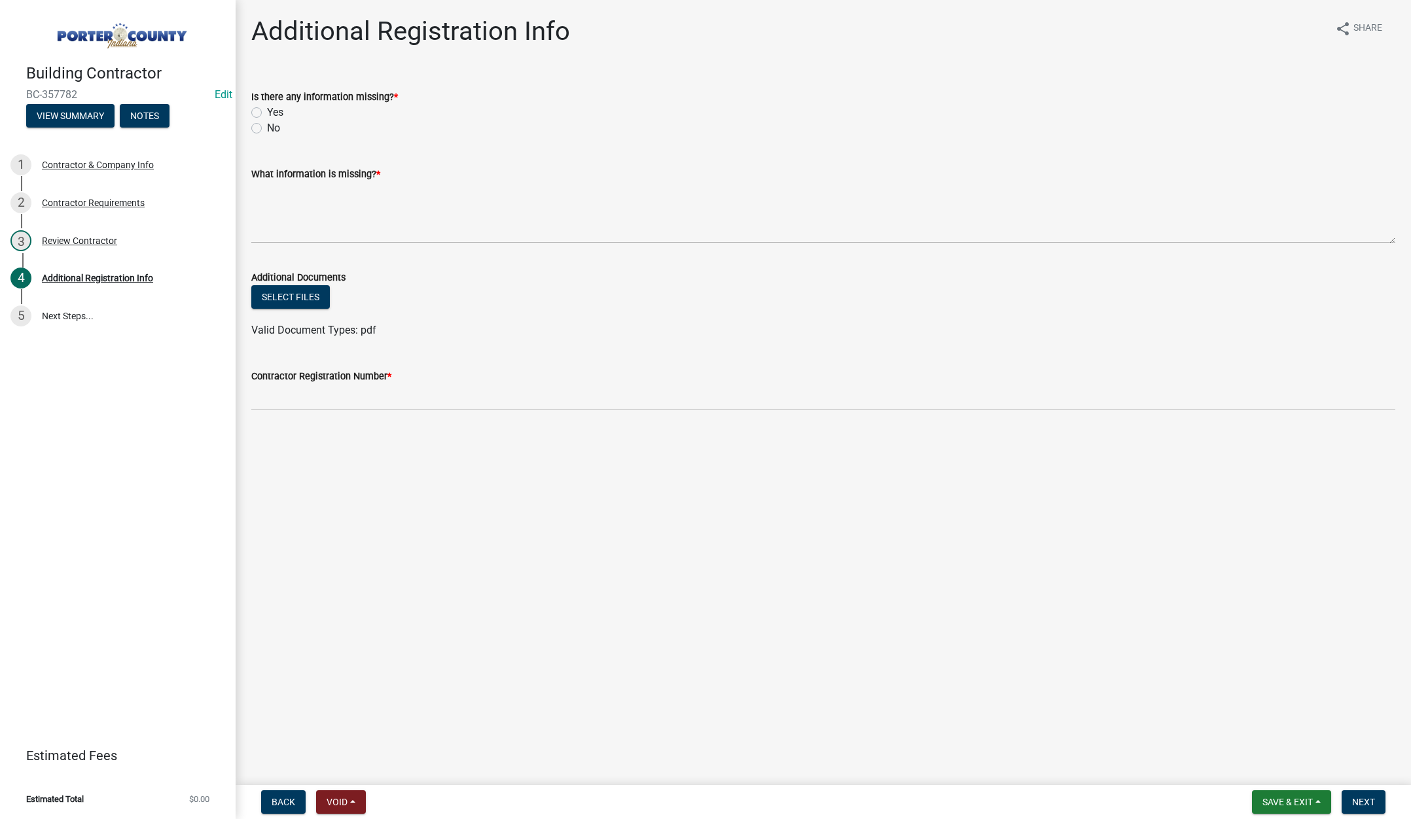
click at [267, 128] on label "No" at bounding box center [273, 128] width 13 height 16
click at [267, 128] on input "No" at bounding box center [271, 124] width 9 height 9
radio input "true"
click at [306, 214] on textarea "What information is missing? *" at bounding box center [823, 213] width 1144 height 62
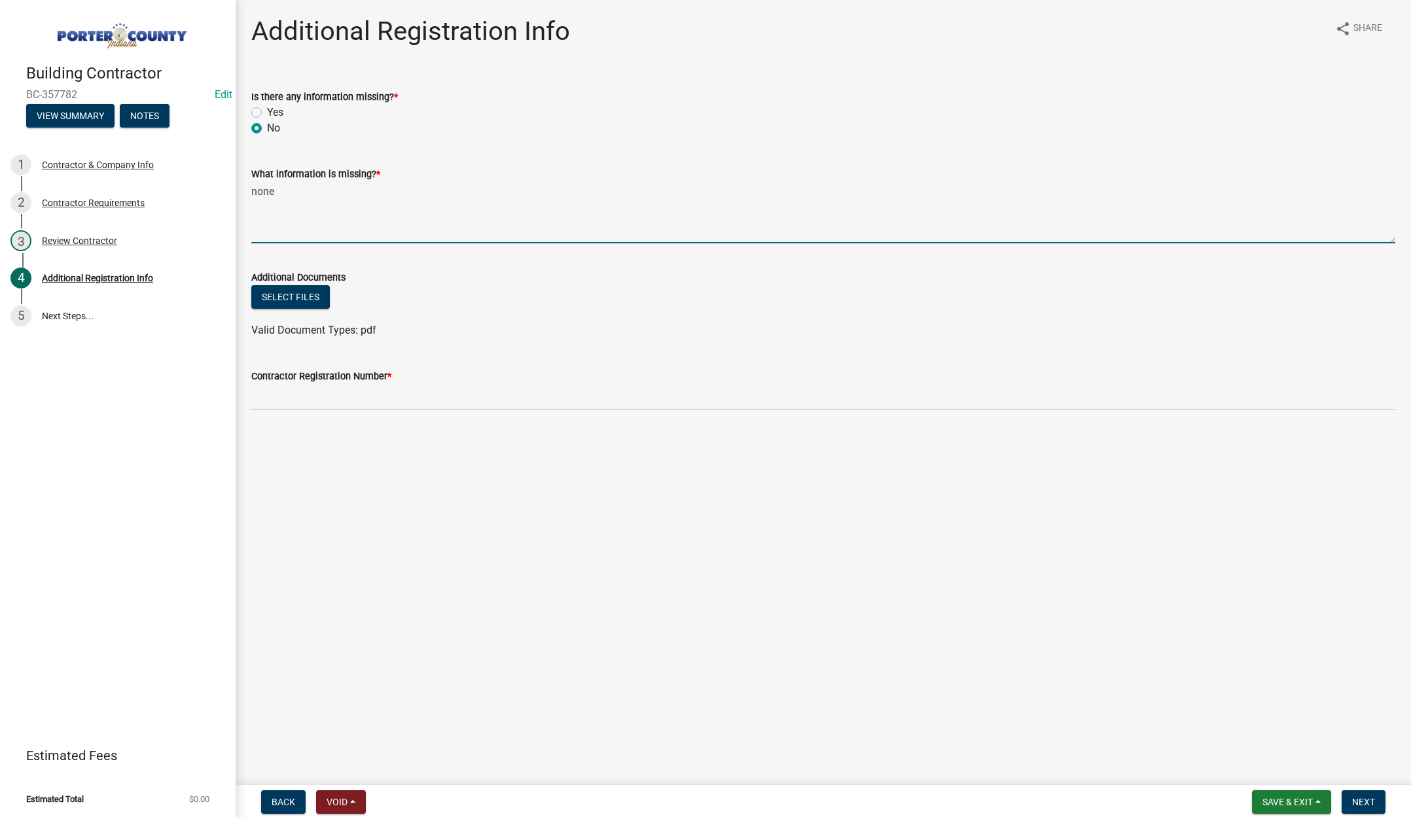
type textarea "none"
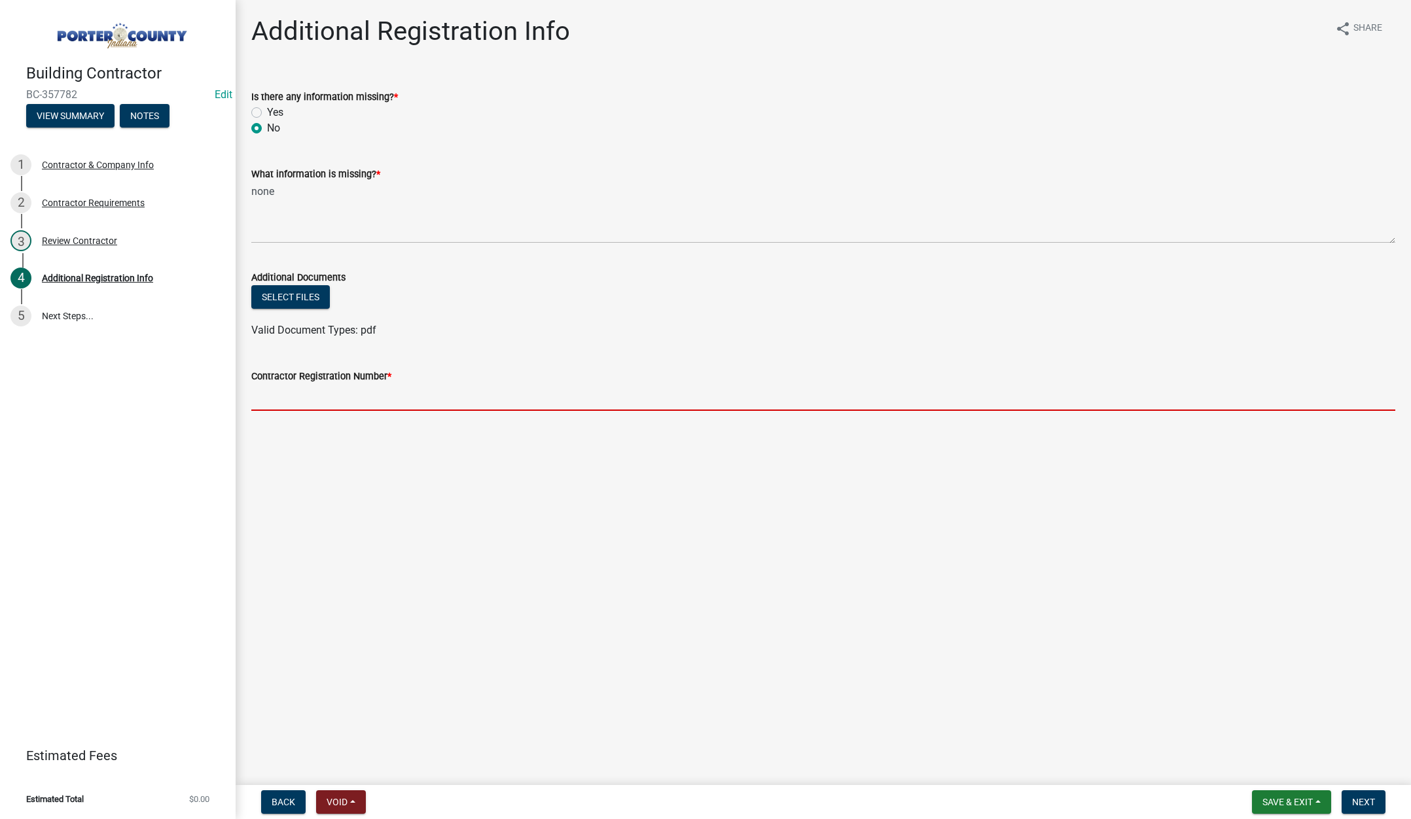
click at [330, 403] on input "Contractor Registration Number *" at bounding box center [823, 397] width 1144 height 27
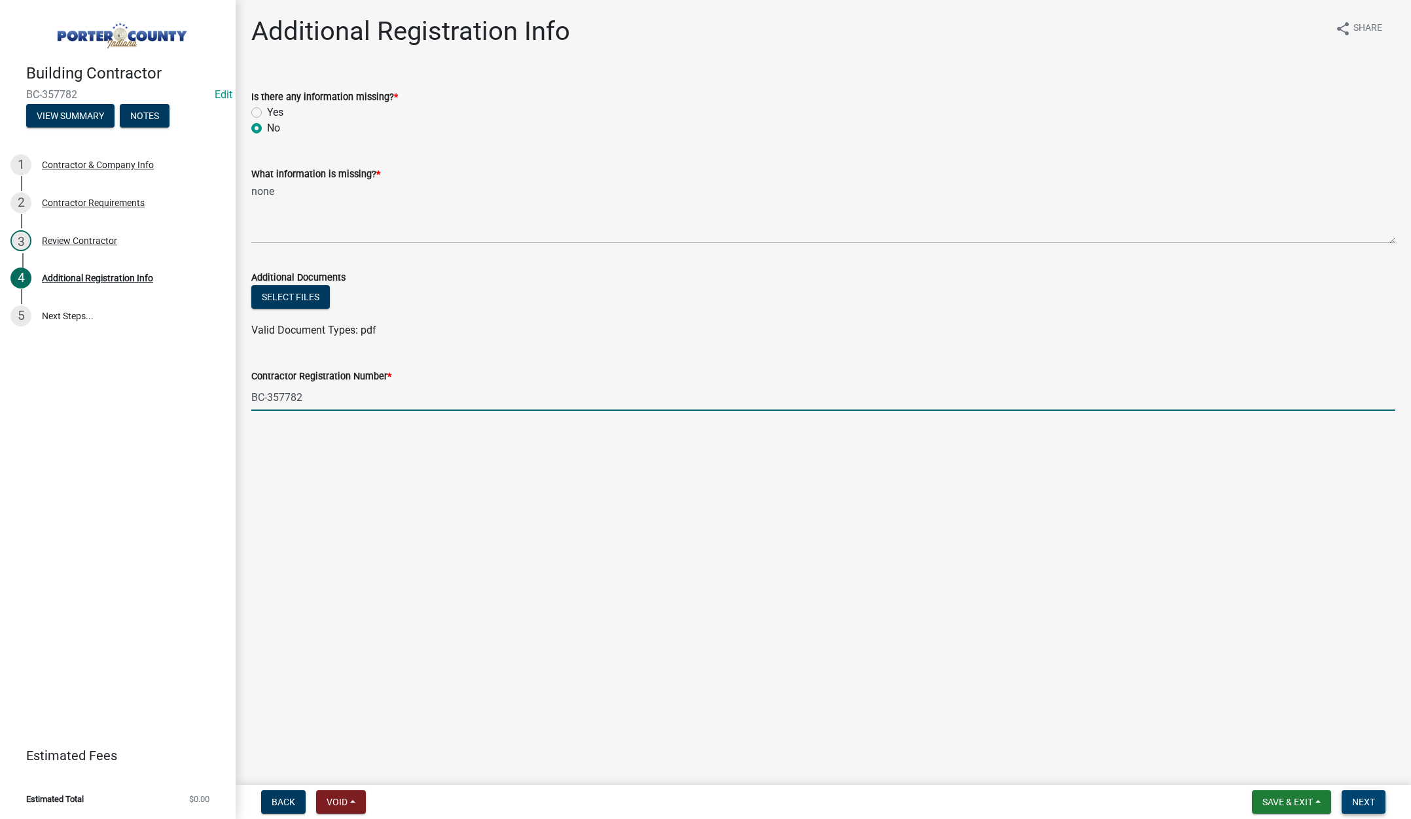
type input "BC-357782"
click at [1369, 800] on span "Next" at bounding box center [1363, 802] width 23 height 10
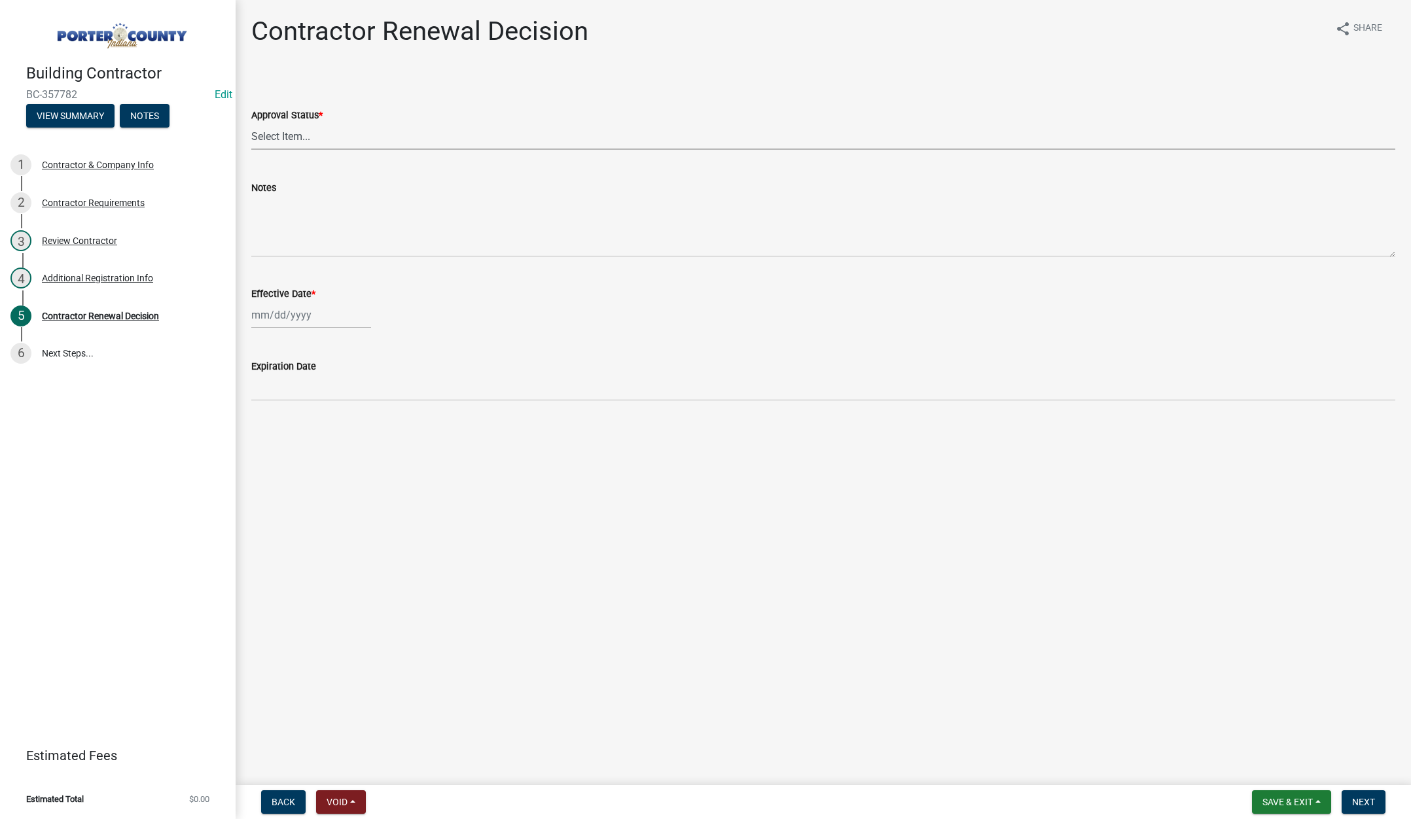
click at [289, 134] on select "Select Item... Approved Denied" at bounding box center [823, 136] width 1144 height 27
click at [251, 123] on select "Select Item... Approved Denied" at bounding box center [823, 136] width 1144 height 27
select select "30db8998-795d-4bbe-8e49-f1ade8865815"
click at [319, 319] on div at bounding box center [311, 315] width 120 height 27
select select "8"
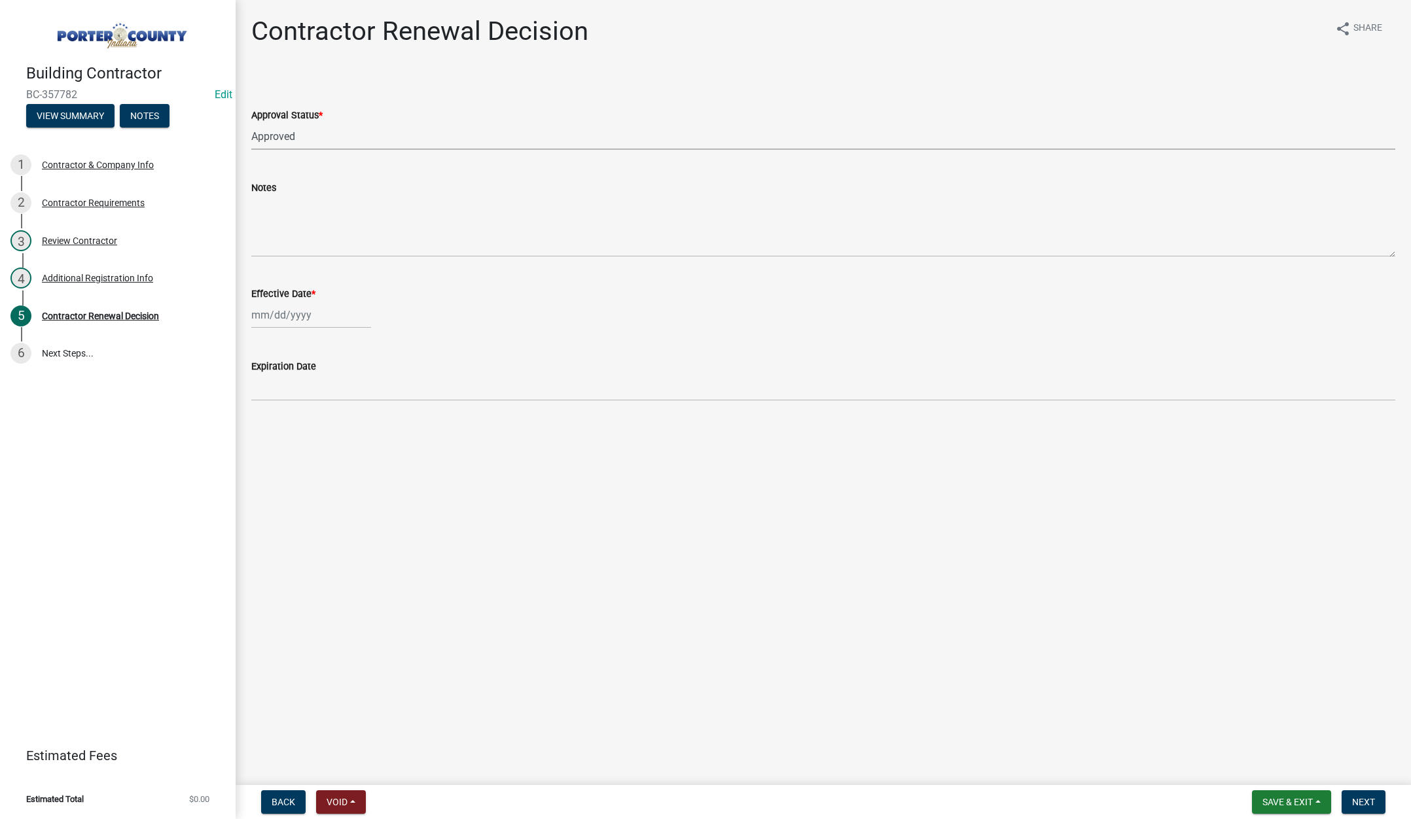
select select "2025"
click at [264, 470] on div "25" at bounding box center [264, 468] width 21 height 21
type input "08/25/2025"
click at [1363, 798] on span "Next" at bounding box center [1363, 802] width 23 height 10
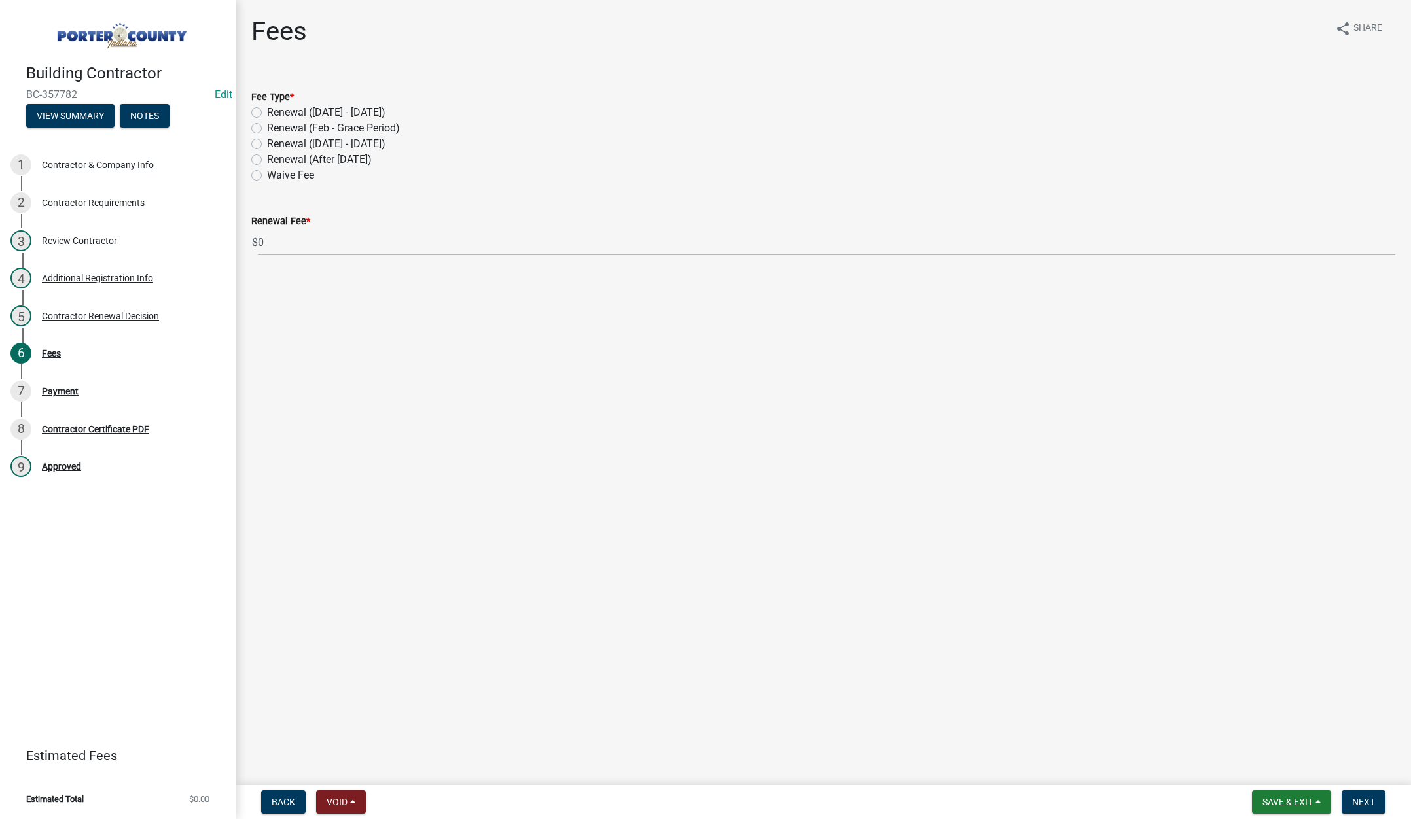
click at [267, 143] on label "Renewal (March 1 - Aug 30)" at bounding box center [326, 144] width 118 height 16
click at [267, 143] on input "Renewal (March 1 - Aug 30)" at bounding box center [271, 140] width 9 height 9
radio input "true"
click at [1357, 801] on span "Next" at bounding box center [1363, 802] width 23 height 10
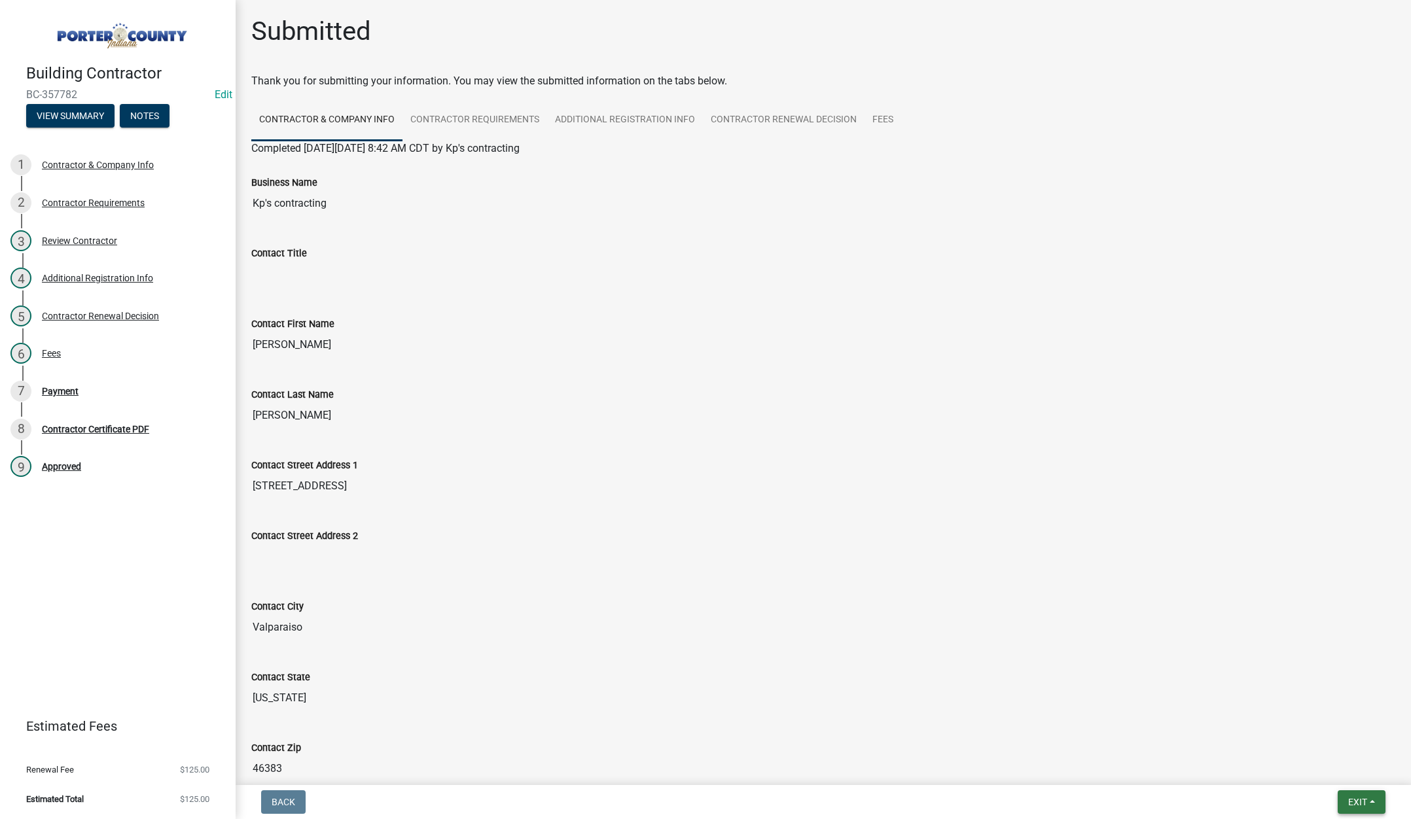
click at [1353, 795] on button "Exit" at bounding box center [1361, 802] width 48 height 24
click at [1352, 772] on button "Save & Exit" at bounding box center [1333, 767] width 105 height 31
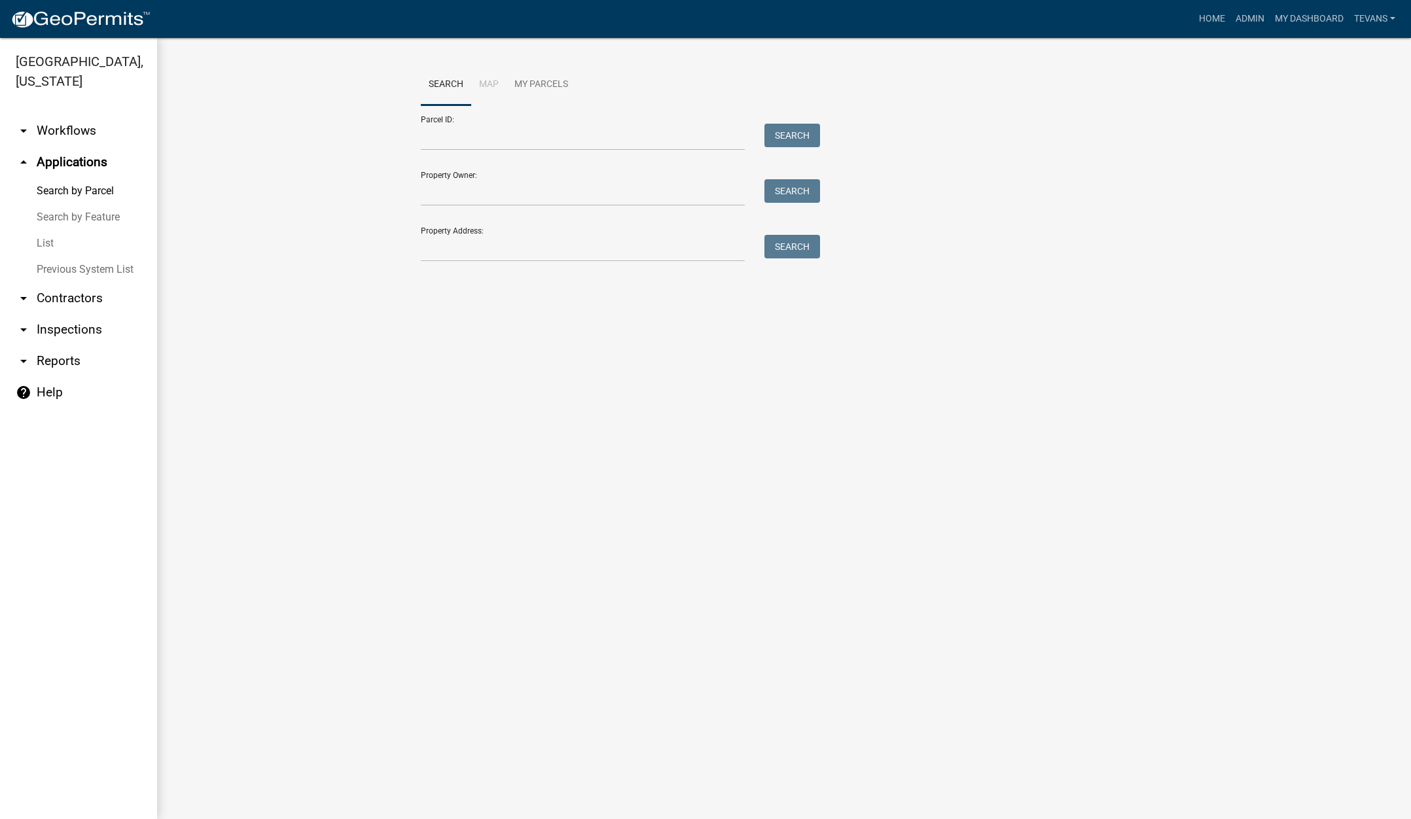
click at [356, 270] on wm-workflow-application-search-view "Search Map My Parcels Parcel ID: Search Property Owner: Search Property Address…" at bounding box center [783, 168] width 1201 height 209
click at [445, 255] on input "Property Address:" at bounding box center [583, 248] width 324 height 27
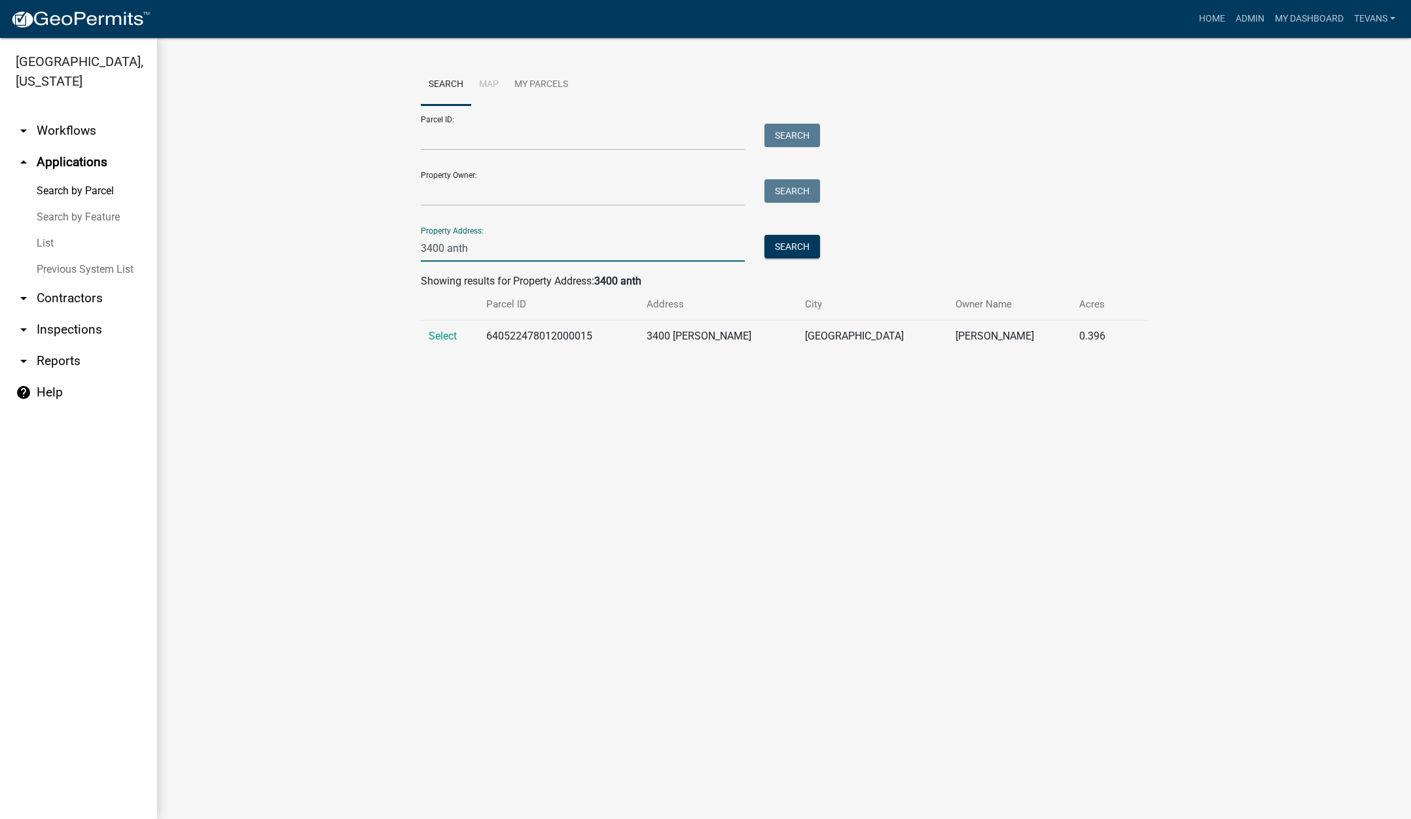
type input "3400 anth"
